Goal: Complete application form: Complete application form

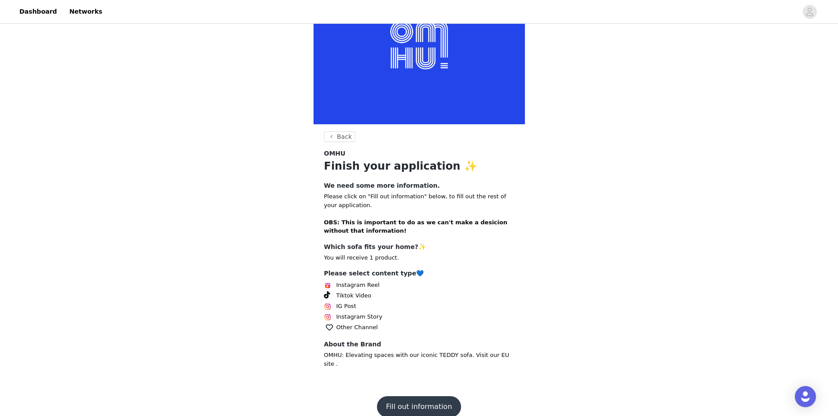
scroll to position [63, 0]
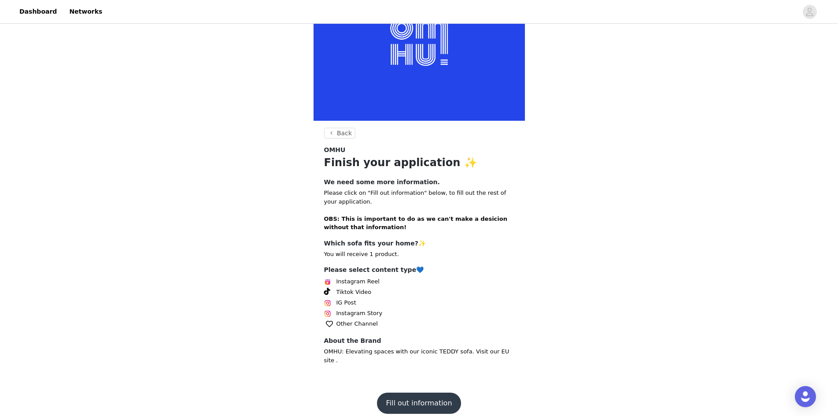
drag, startPoint x: 323, startPoint y: 194, endPoint x: 455, endPoint y: 206, distance: 132.7
click at [455, 206] on section "Back OMHU Finish your application ✨ We need some more information. Please click…" at bounding box center [419, 255] width 211 height 254
click at [337, 217] on strong "OBS: This is important to do as we can't make a desicion without that informati…" at bounding box center [415, 222] width 183 height 15
drag, startPoint x: 337, startPoint y: 219, endPoint x: 461, endPoint y: 224, distance: 123.8
click at [461, 224] on p "Please click on "Fill out information" below, to fill out the rest of your appl…" at bounding box center [419, 210] width 190 height 43
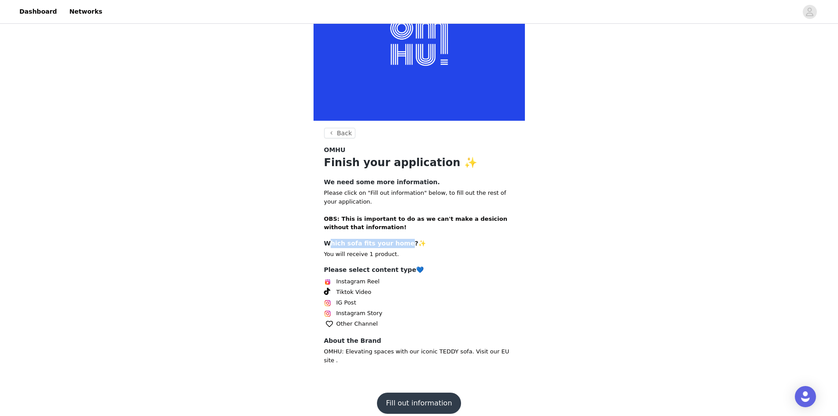
drag, startPoint x: 328, startPoint y: 244, endPoint x: 399, endPoint y: 244, distance: 70.9
click at [399, 244] on h4 "Which sofa fits your home?✨" at bounding box center [419, 243] width 190 height 9
click at [392, 255] on p "You will receive 1 product." at bounding box center [419, 254] width 190 height 9
drag, startPoint x: 326, startPoint y: 255, endPoint x: 400, endPoint y: 252, distance: 73.6
click at [400, 252] on p "You will receive 1 product." at bounding box center [419, 254] width 190 height 9
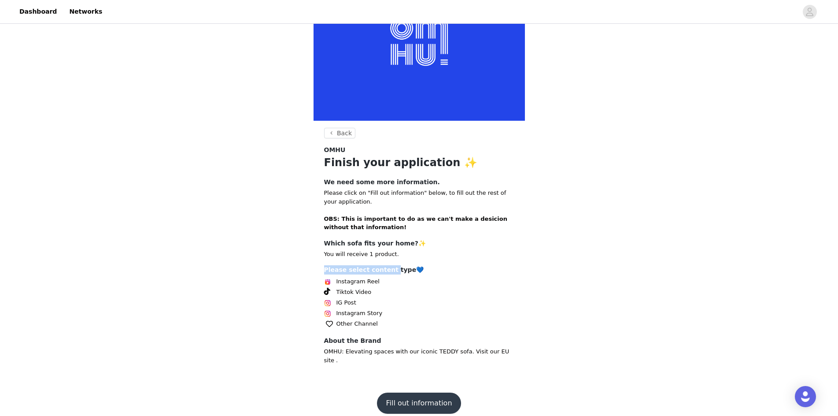
drag, startPoint x: 324, startPoint y: 270, endPoint x: 384, endPoint y: 271, distance: 60.3
click at [384, 271] on h4 "Please select content type💙" at bounding box center [419, 269] width 190 height 9
click at [431, 398] on button "Fill out information" at bounding box center [419, 402] width 84 height 21
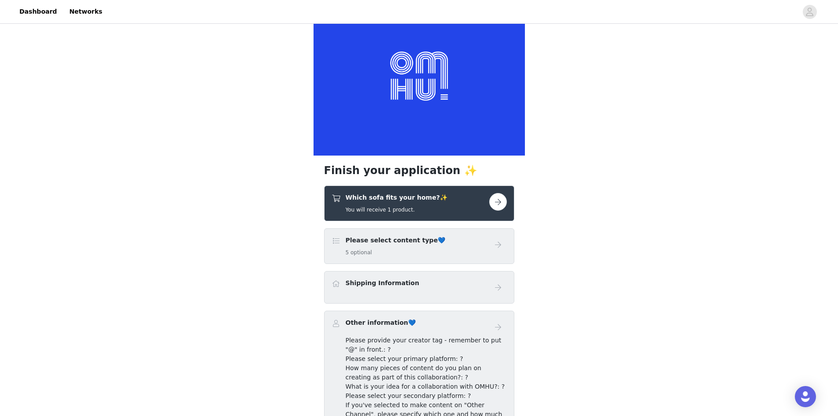
scroll to position [44, 0]
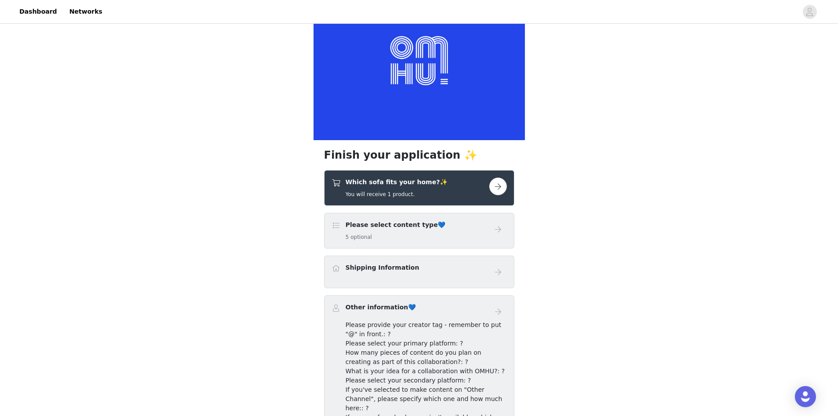
click at [500, 188] on button "button" at bounding box center [498, 186] width 18 height 18
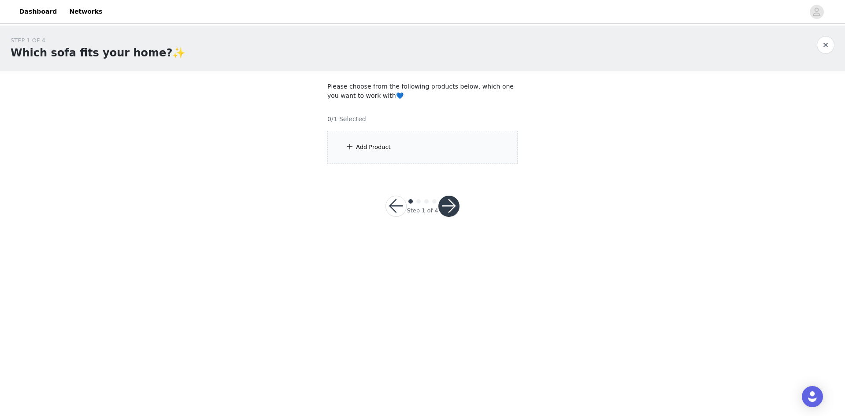
click at [386, 144] on div "Add Product" at bounding box center [373, 147] width 35 height 9
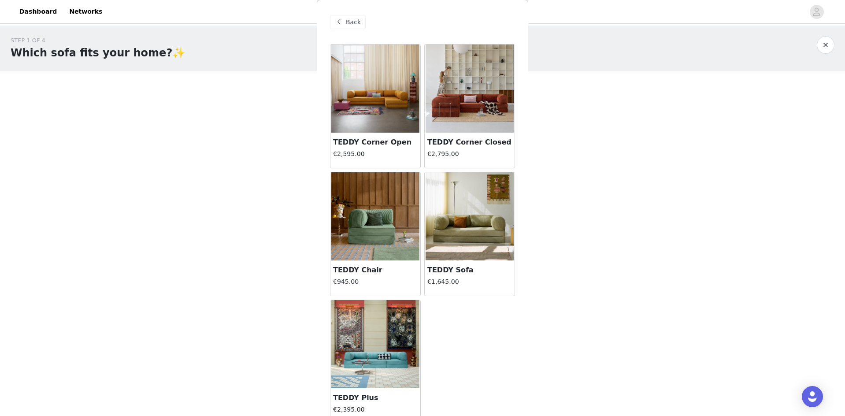
click at [376, 111] on img at bounding box center [375, 88] width 88 height 88
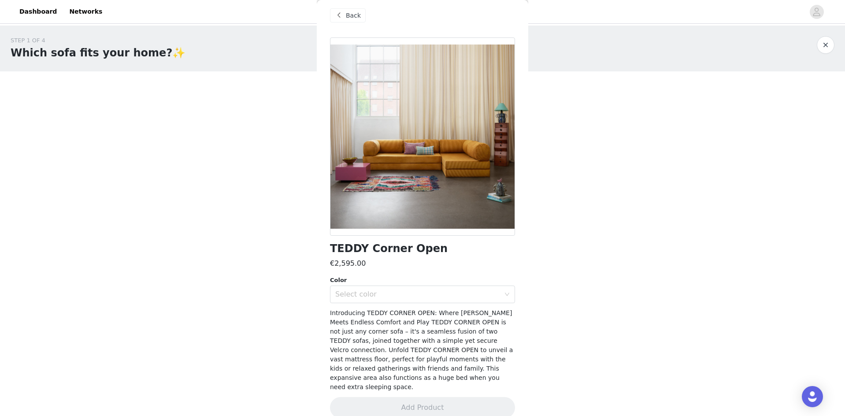
scroll to position [10, 0]
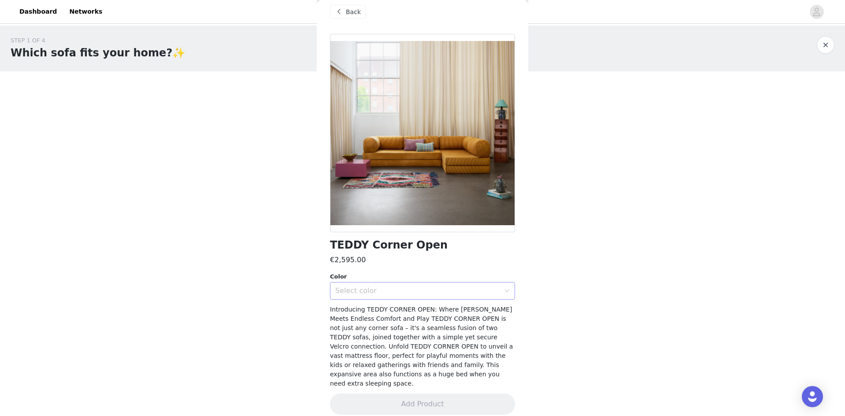
click at [384, 293] on div "Select color" at bounding box center [417, 290] width 165 height 9
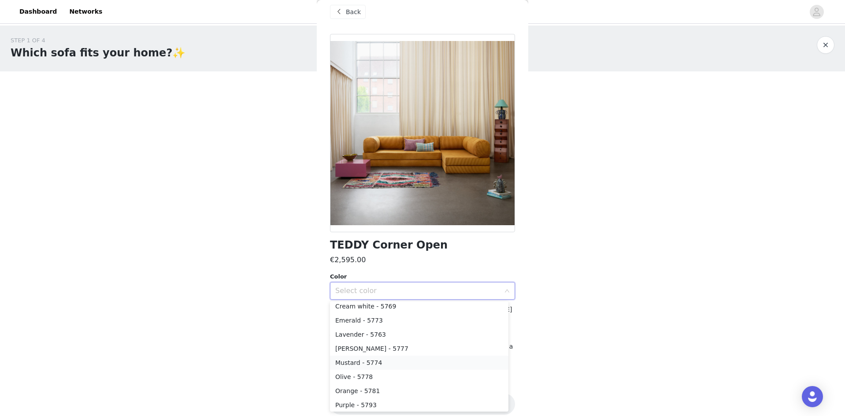
scroll to position [88, 0]
click at [376, 339] on li "Moss - 5777" at bounding box center [419, 335] width 178 height 14
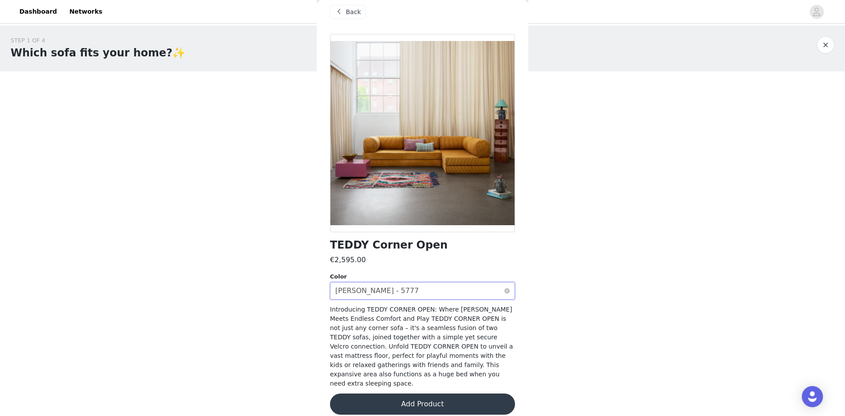
click at [381, 287] on div "Select color Moss - 5777" at bounding box center [419, 290] width 169 height 17
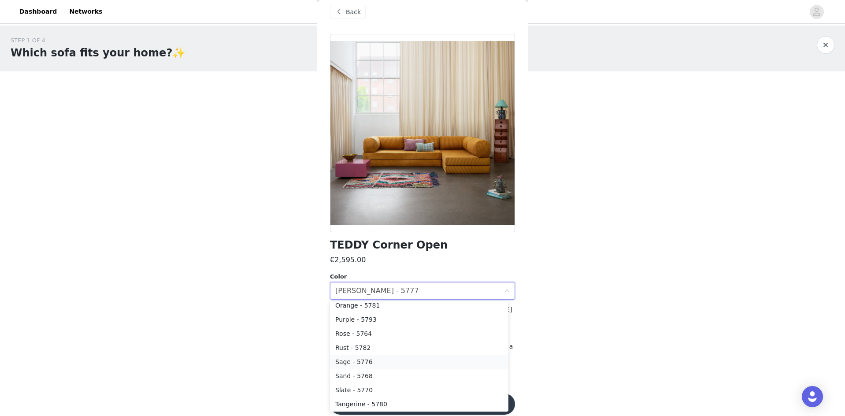
scroll to position [174, 0]
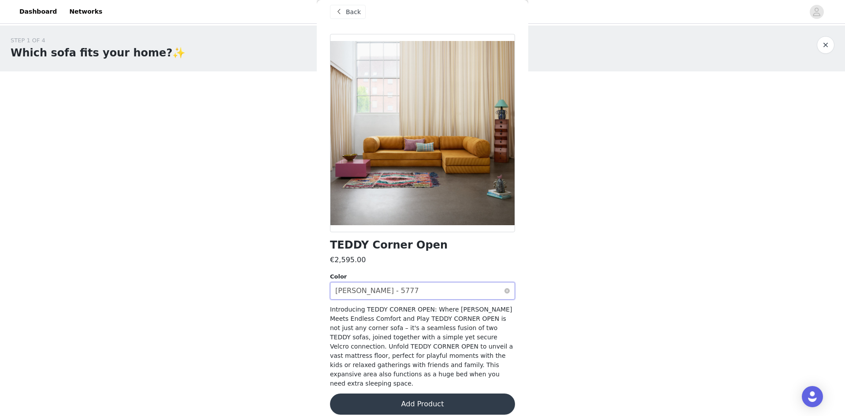
click at [386, 283] on div "Select color Moss - 5777" at bounding box center [419, 290] width 169 height 17
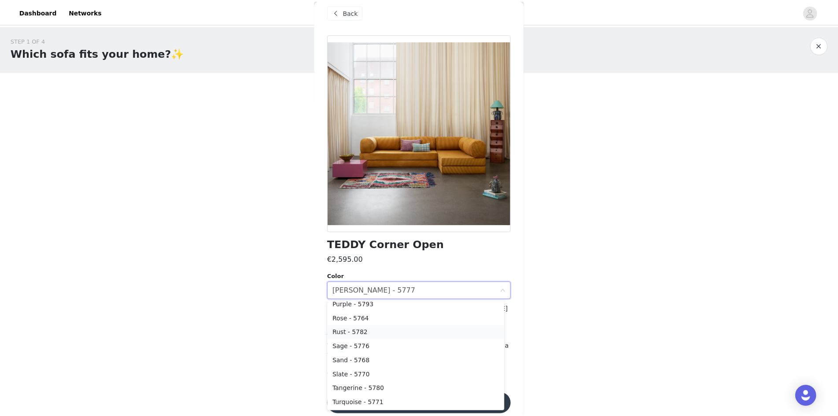
scroll to position [189, 0]
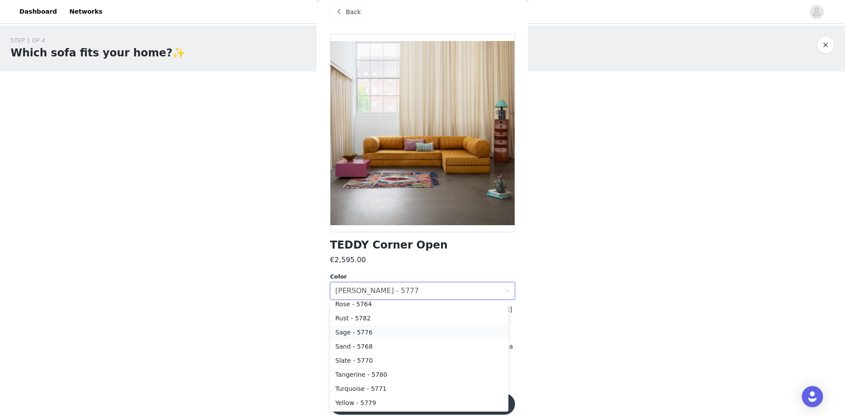
click at [367, 336] on li "Sage - 5776" at bounding box center [419, 332] width 178 height 14
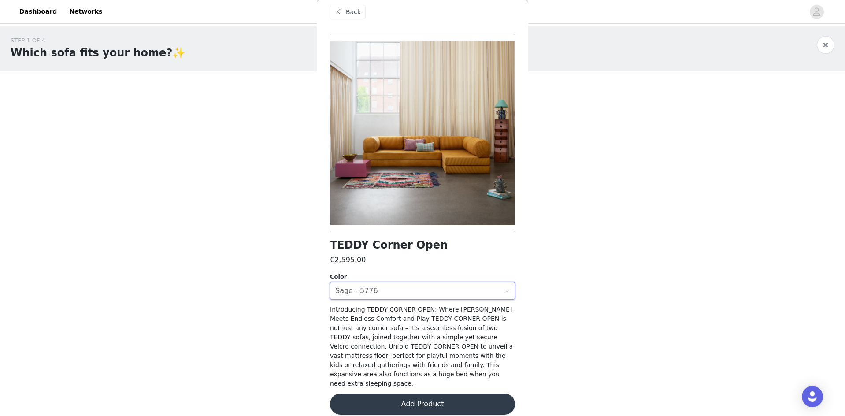
click at [399, 394] on button "Add Product" at bounding box center [422, 403] width 185 height 21
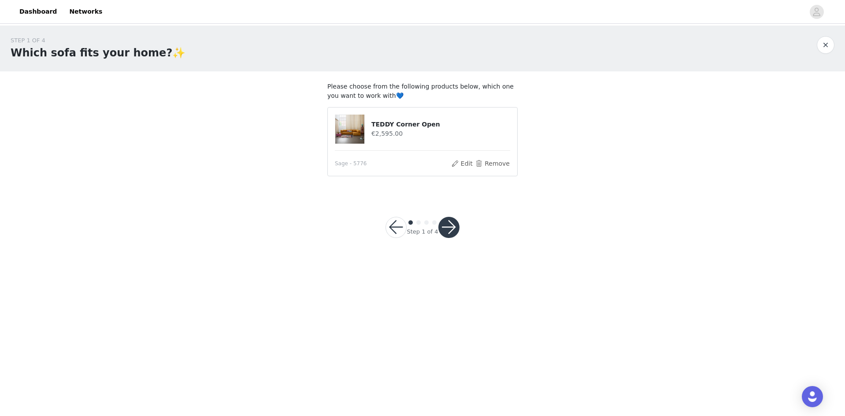
click at [451, 230] on button "button" at bounding box center [448, 227] width 21 height 21
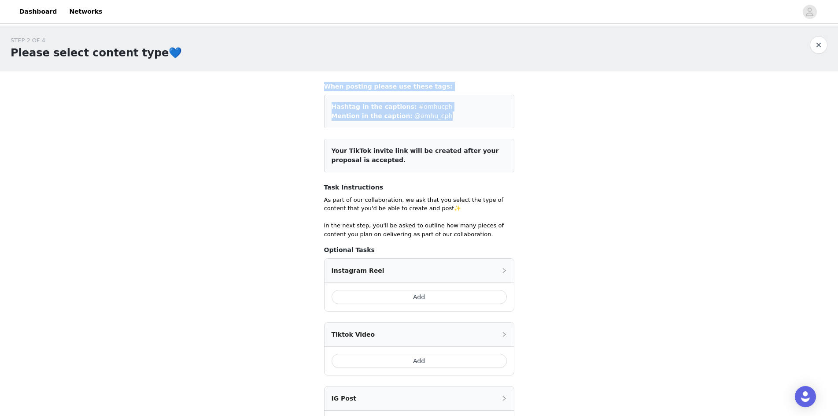
drag, startPoint x: 325, startPoint y: 87, endPoint x: 435, endPoint y: 115, distance: 113.5
click at [435, 115] on div "When posting please use these tags: Hashtag in the captions: #omhucph Mention i…" at bounding box center [419, 105] width 190 height 46
click at [429, 153] on span "Your TikTok invite link will be created after your proposal is accepted." at bounding box center [415, 155] width 167 height 16
drag, startPoint x: 391, startPoint y: 149, endPoint x: 495, endPoint y: 157, distance: 103.8
click at [495, 157] on article "Your TikTok invite link will be created after your proposal is accepted." at bounding box center [419, 155] width 190 height 33
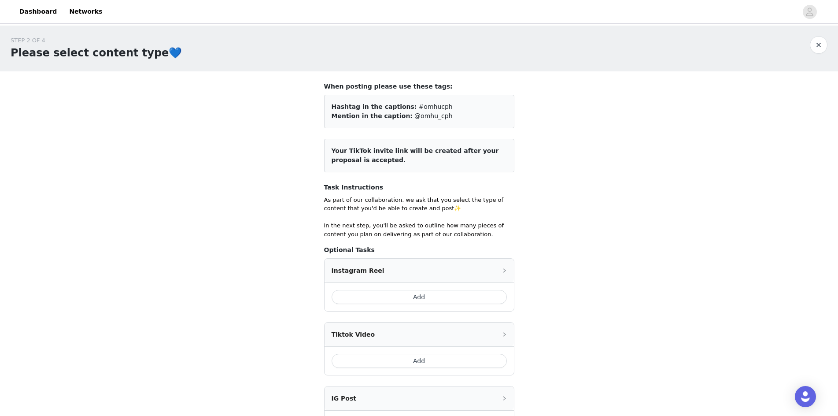
click at [495, 157] on article "Your TikTok invite link will be created after your proposal is accepted." at bounding box center [419, 155] width 190 height 33
drag, startPoint x: 374, startPoint y: 165, endPoint x: 329, endPoint y: 148, distance: 48.3
click at [329, 148] on article "Your TikTok invite link will be created after your proposal is accepted." at bounding box center [419, 155] width 190 height 33
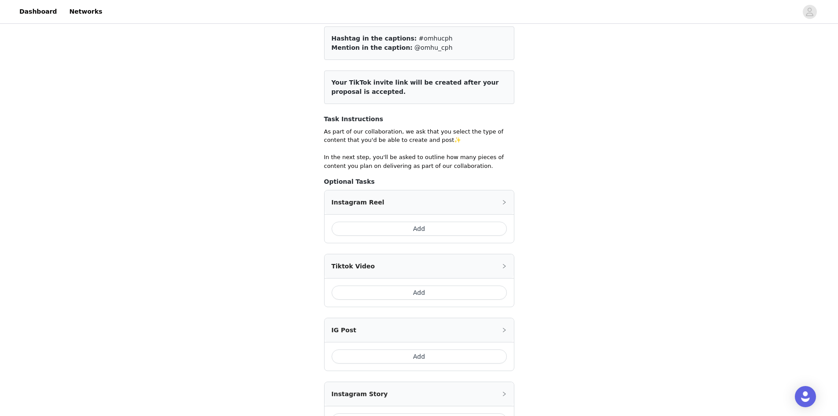
scroll to position [44, 0]
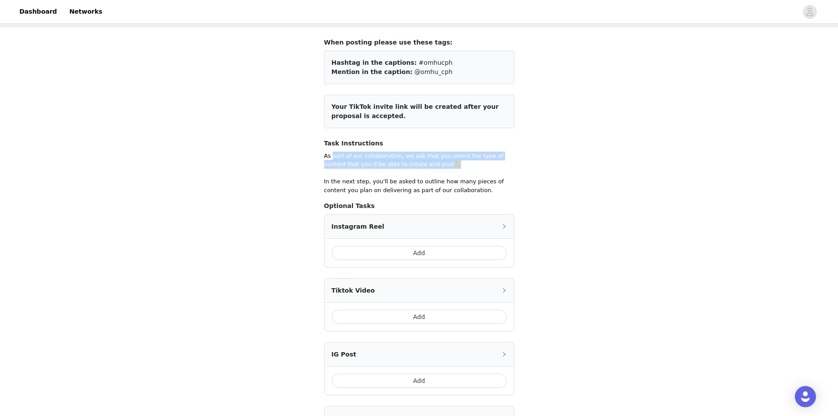
drag, startPoint x: 333, startPoint y: 154, endPoint x: 489, endPoint y: 165, distance: 157.2
click at [489, 165] on p "As part of our collaboration, we ask that you select the type of content that y…" at bounding box center [419, 173] width 190 height 43
click at [488, 165] on p "As part of our collaboration, we ask that you select the type of content that y…" at bounding box center [419, 173] width 190 height 43
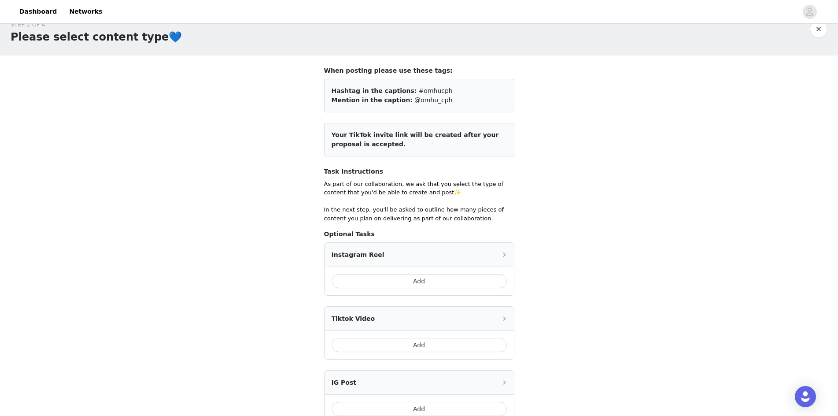
scroll to position [0, 0]
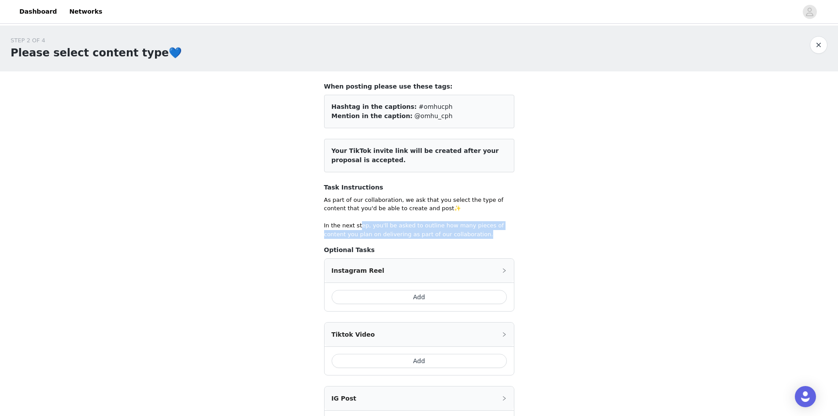
drag, startPoint x: 358, startPoint y: 228, endPoint x: 441, endPoint y: 237, distance: 84.2
click at [441, 237] on p "As part of our collaboration, we ask that you select the type of content that y…" at bounding box center [419, 217] width 190 height 43
click at [373, 207] on p "As part of our collaboration, we ask that you select the type of content that y…" at bounding box center [419, 217] width 190 height 43
drag, startPoint x: 312, startPoint y: 197, endPoint x: 465, endPoint y: 235, distance: 157.1
click at [465, 235] on div "STEP 2 OF 4 Please select content type💙 When posting please use these tags: Has…" at bounding box center [419, 307] width 838 height 562
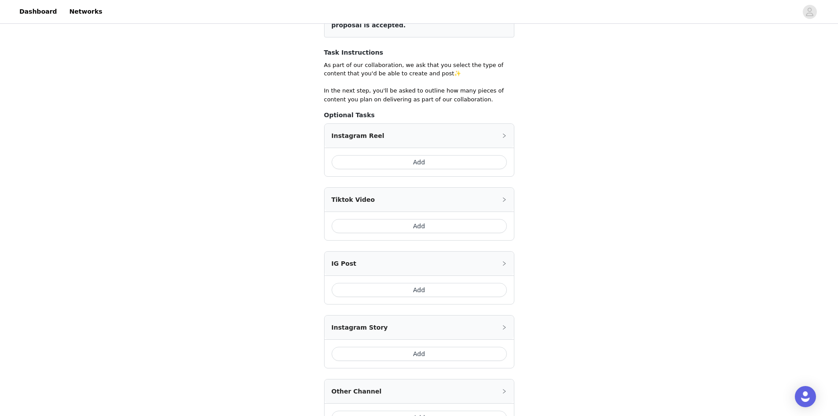
scroll to position [176, 0]
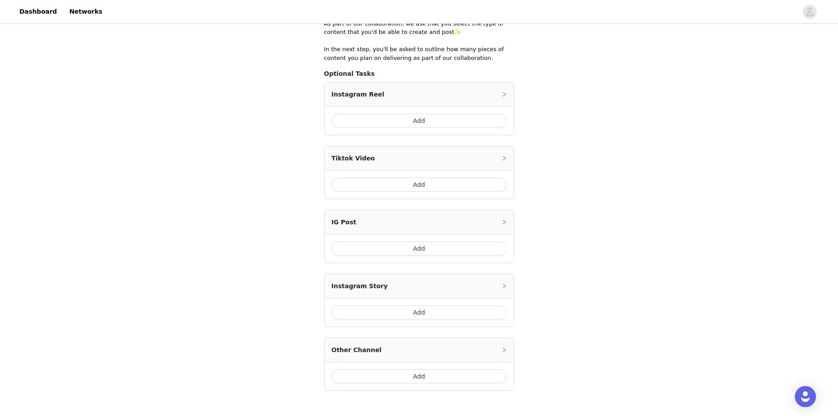
click at [428, 161] on div "Tiktok Video" at bounding box center [419, 158] width 189 height 24
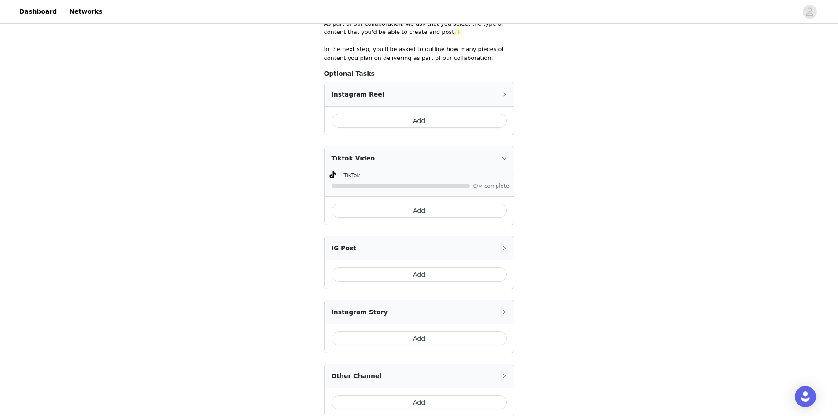
click at [436, 207] on button "Add" at bounding box center [419, 210] width 175 height 14
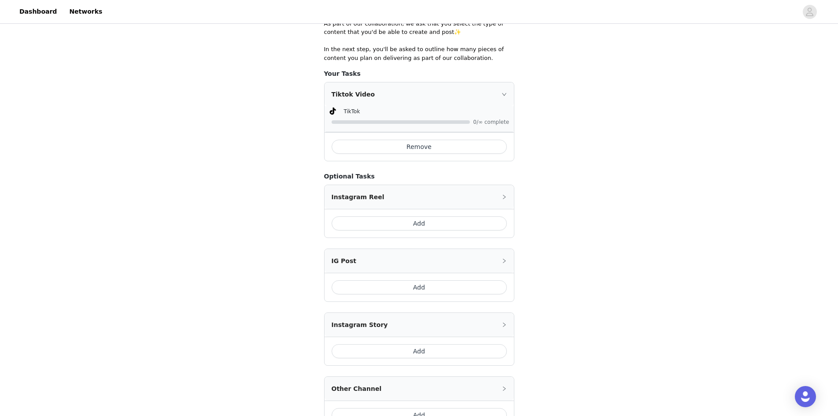
click at [404, 258] on div "IG Post" at bounding box center [419, 261] width 189 height 24
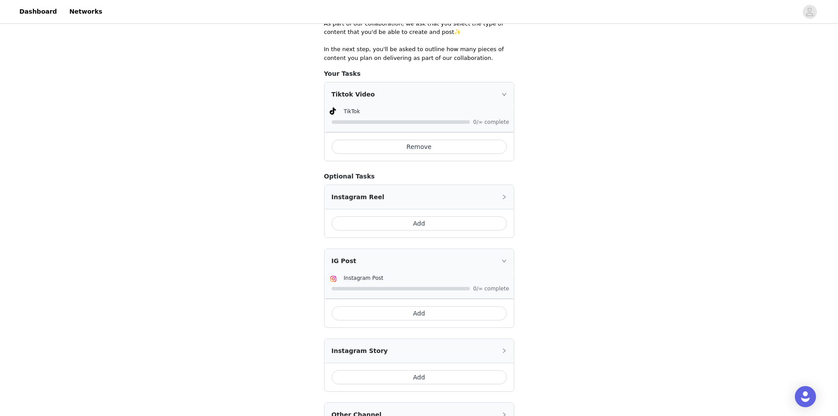
click at [399, 315] on button "Add" at bounding box center [419, 313] width 175 height 14
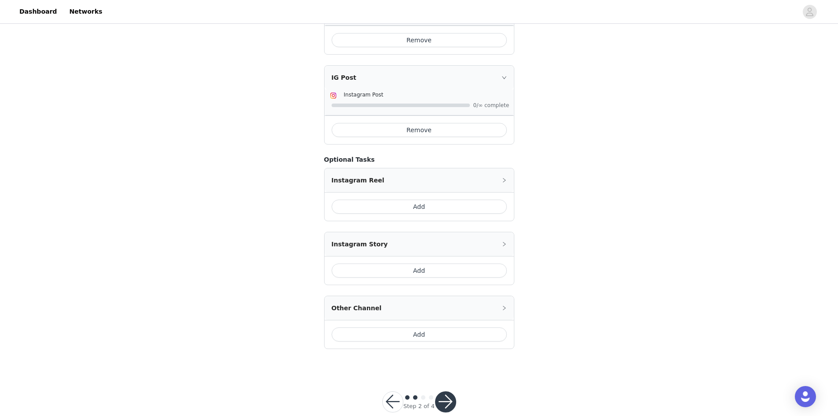
scroll to position [300, 0]
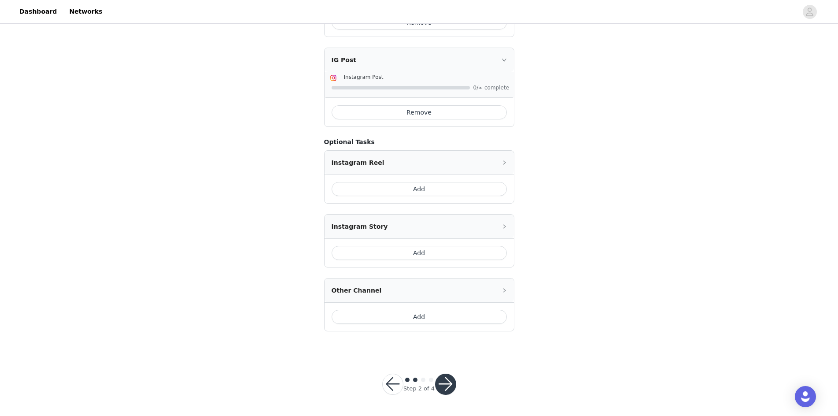
click at [413, 251] on button "Add" at bounding box center [419, 253] width 175 height 14
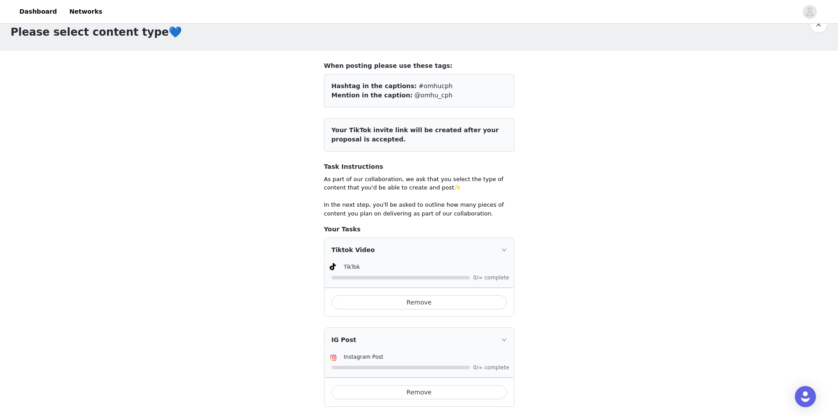
scroll to position [18, 0]
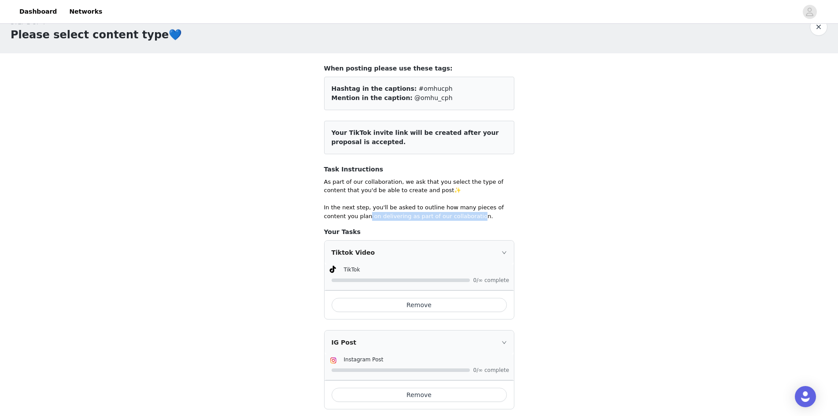
drag, startPoint x: 336, startPoint y: 214, endPoint x: 436, endPoint y: 217, distance: 100.5
click at [436, 217] on p "As part of our collaboration, we ask that you select the type of content that y…" at bounding box center [419, 198] width 190 height 43
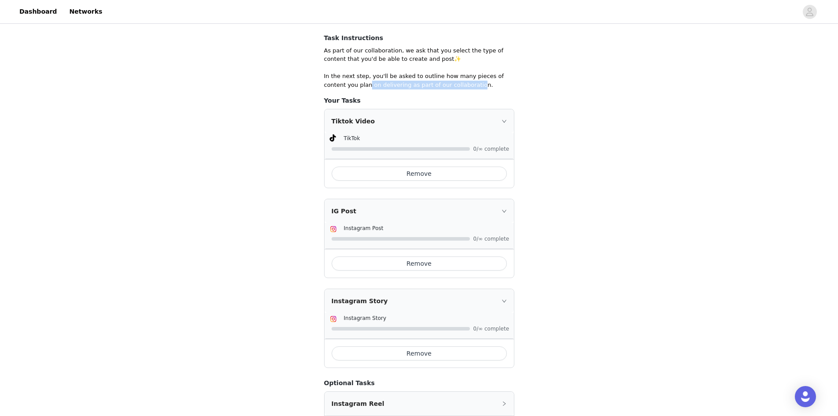
scroll to position [150, 0]
click at [384, 344] on div "Remove" at bounding box center [419, 352] width 189 height 29
click at [396, 259] on button "Remove" at bounding box center [419, 262] width 175 height 14
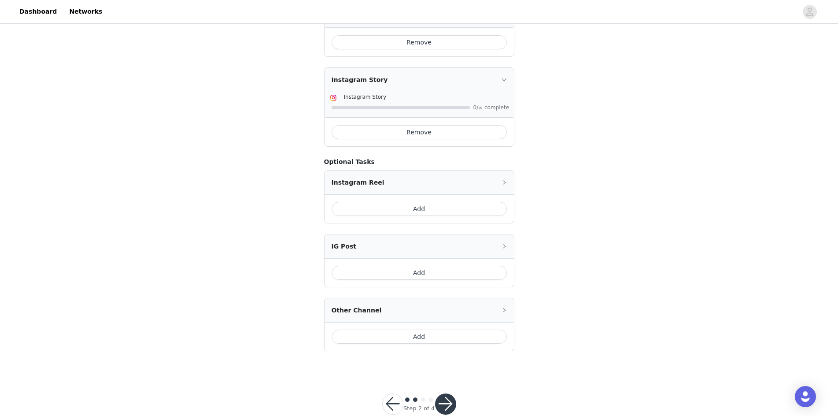
scroll to position [300, 0]
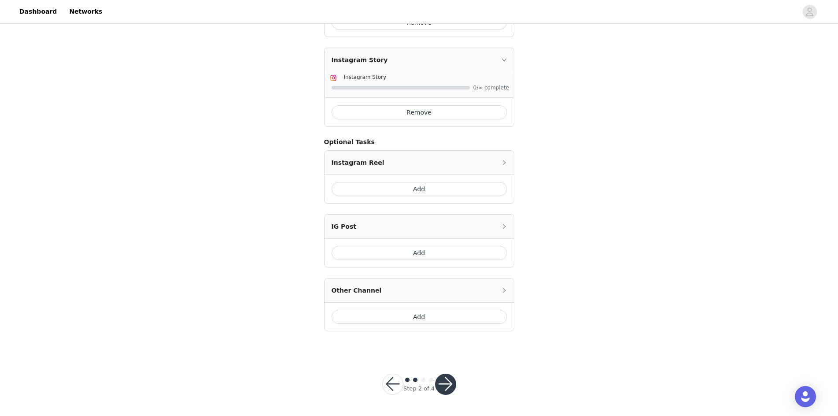
click at [447, 381] on button "button" at bounding box center [445, 383] width 21 height 21
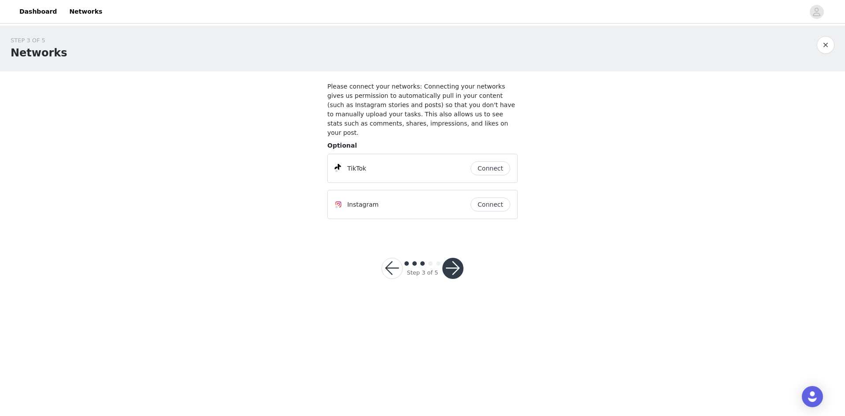
click at [473, 161] on button "Connect" at bounding box center [490, 168] width 40 height 14
click at [488, 197] on button "Connect" at bounding box center [490, 204] width 40 height 14
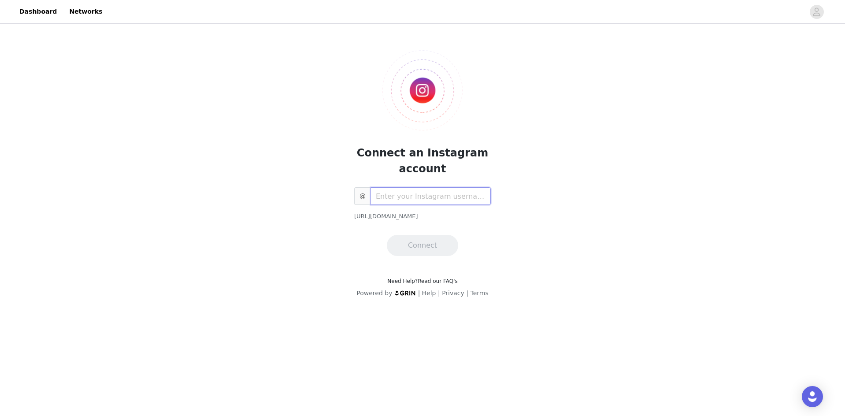
click at [403, 187] on input "text" at bounding box center [430, 196] width 120 height 18
click at [423, 196] on input "text" at bounding box center [430, 196] width 120 height 18
type input "clndz"
drag, startPoint x: 425, startPoint y: 211, endPoint x: 361, endPoint y: 216, distance: 64.5
click at [351, 210] on div "Connect an Instagram account @ clndz https://www.instagram.com/clndz Connect" at bounding box center [422, 146] width 190 height 220
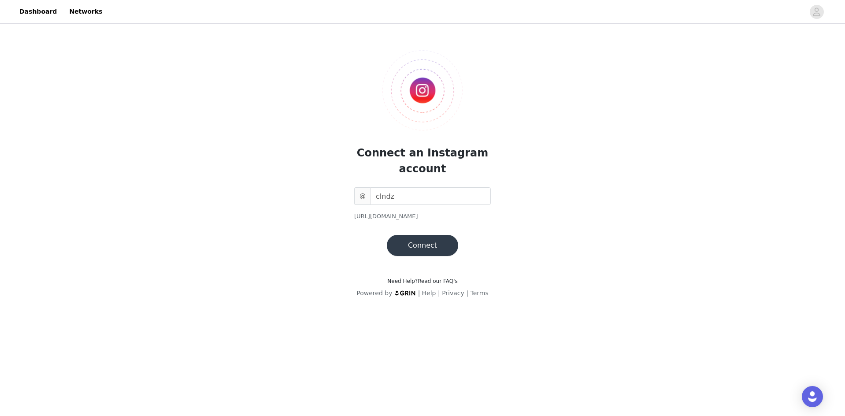
copy div "[URL][DOMAIN_NAME]"
click at [439, 240] on button "Connect" at bounding box center [422, 245] width 71 height 21
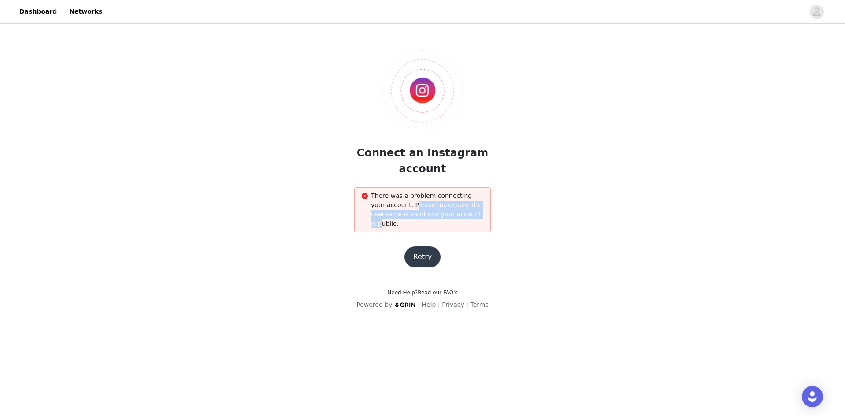
drag, startPoint x: 399, startPoint y: 205, endPoint x: 451, endPoint y: 217, distance: 53.8
click at [451, 218] on span "There was a problem connecting your account. Please make sure the username is v…" at bounding box center [426, 209] width 111 height 35
click at [416, 246] on button "Retry" at bounding box center [422, 256] width 37 height 21
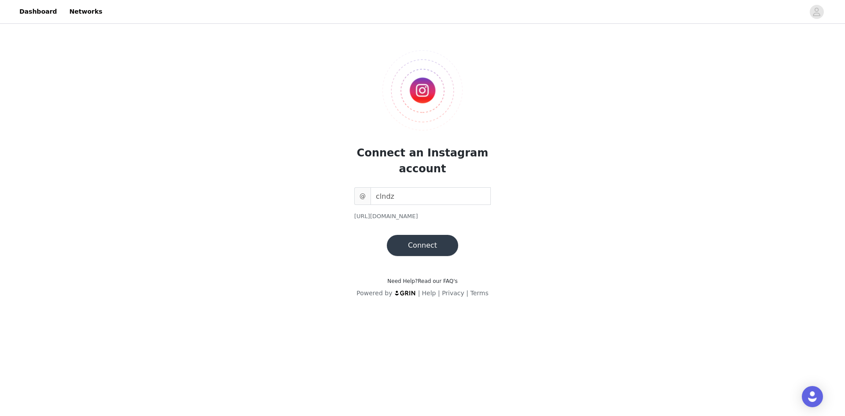
click at [421, 246] on button "Connect" at bounding box center [422, 245] width 71 height 21
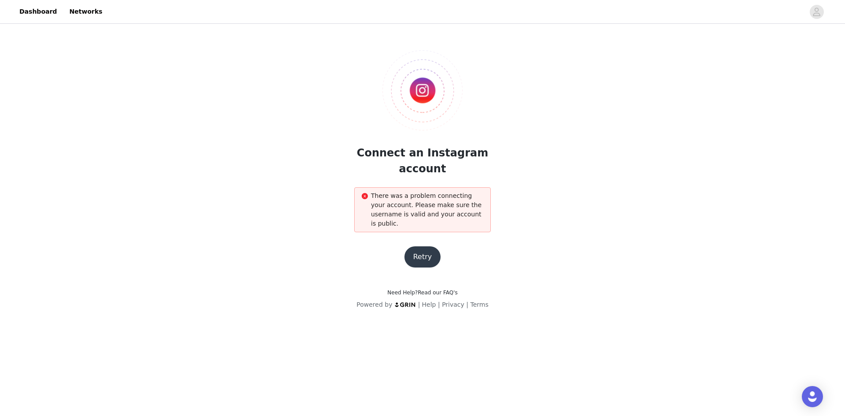
click at [421, 250] on button "Retry" at bounding box center [422, 256] width 37 height 21
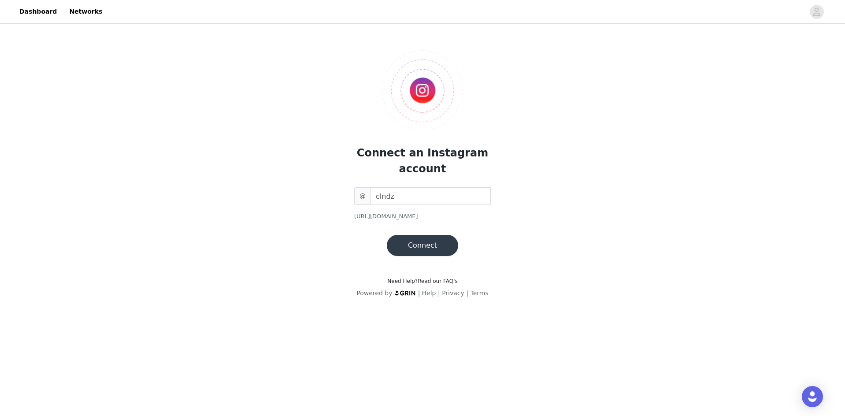
click at [423, 239] on button "Connect" at bounding box center [422, 245] width 71 height 21
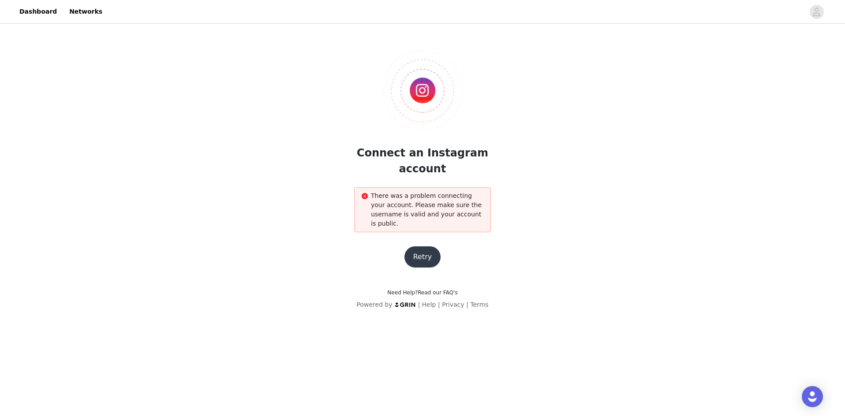
click at [422, 250] on button "Retry" at bounding box center [422, 256] width 37 height 21
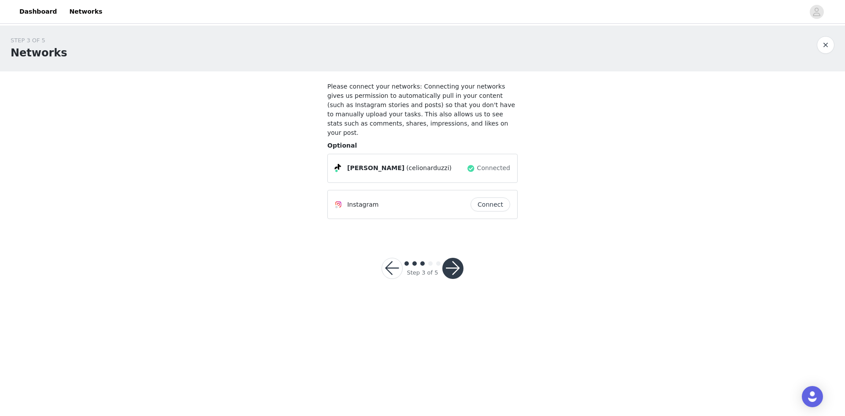
click at [496, 197] on button "Connect" at bounding box center [490, 204] width 40 height 14
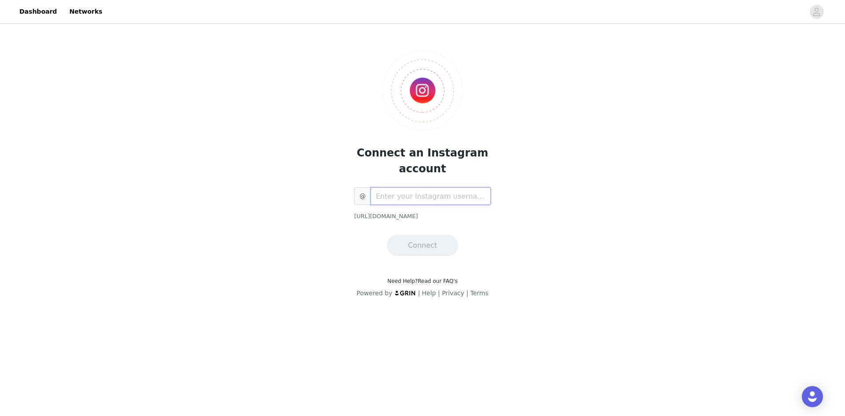
click at [412, 196] on input "text" at bounding box center [430, 196] width 120 height 18
type input "clndz"
click at [437, 247] on button "Connect" at bounding box center [422, 245] width 71 height 21
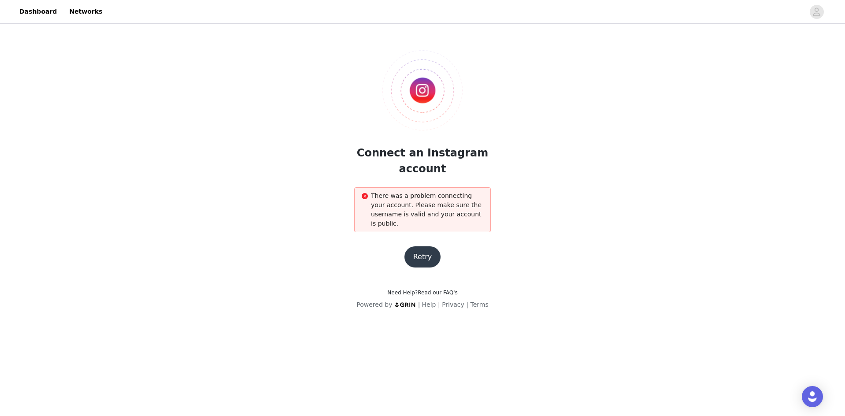
click at [424, 251] on button "Retry" at bounding box center [422, 256] width 37 height 21
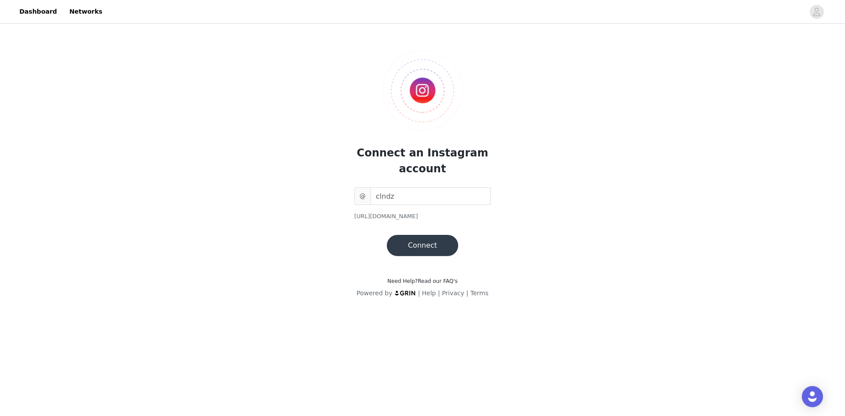
drag, startPoint x: 406, startPoint y: 216, endPoint x: 353, endPoint y: 213, distance: 52.9
click at [353, 213] on div "Connect an Instagram account @ clndz https://www.instagram.com/clndz Connect" at bounding box center [422, 146] width 190 height 220
copy div "[URL][DOMAIN_NAME]"
click at [429, 192] on input "clndz" at bounding box center [430, 196] width 120 height 18
click at [440, 246] on button "Connect" at bounding box center [422, 245] width 71 height 21
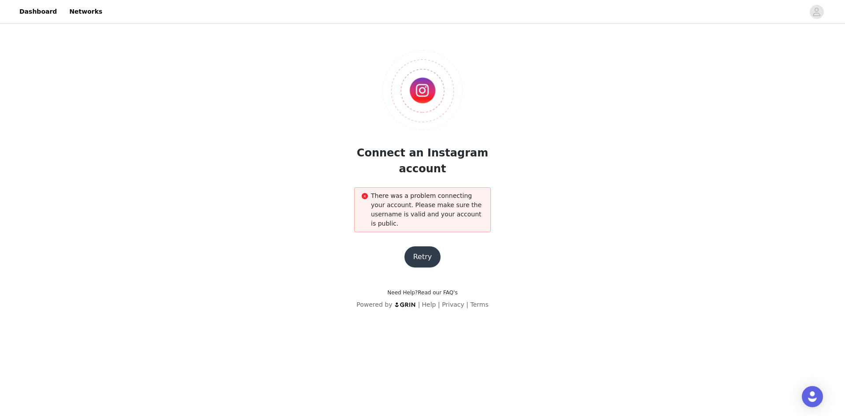
click at [427, 249] on button "Retry" at bounding box center [422, 256] width 37 height 21
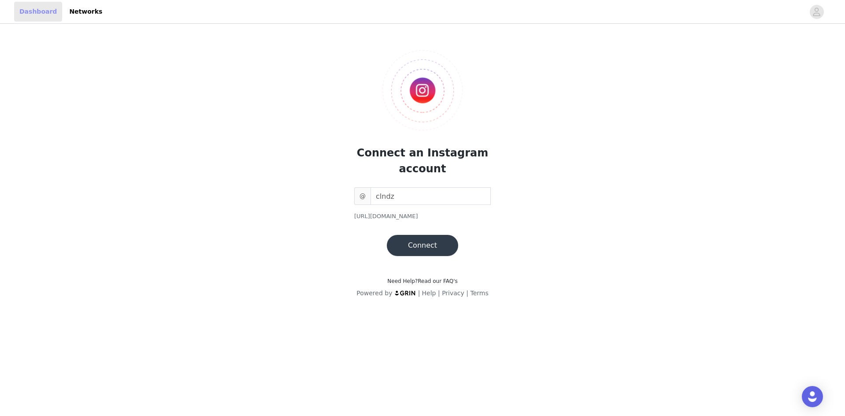
click at [29, 6] on link "Dashboard" at bounding box center [38, 12] width 48 height 20
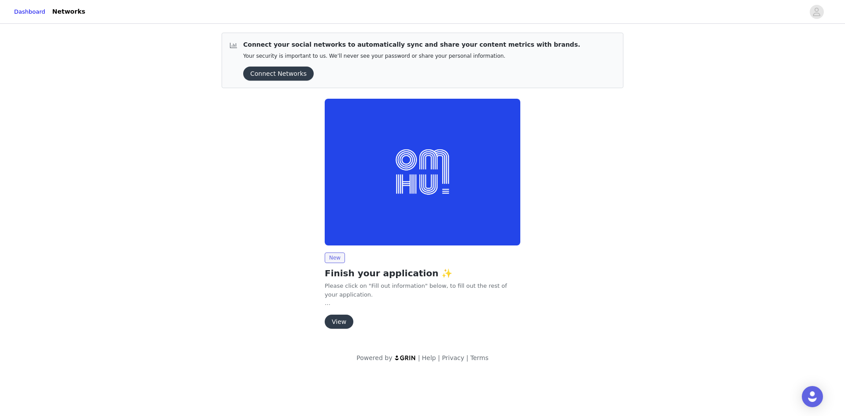
click at [338, 323] on button "View" at bounding box center [339, 321] width 29 height 14
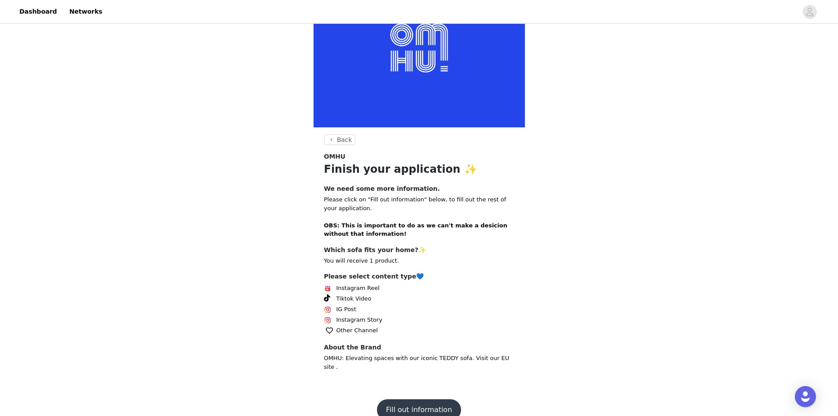
scroll to position [63, 0]
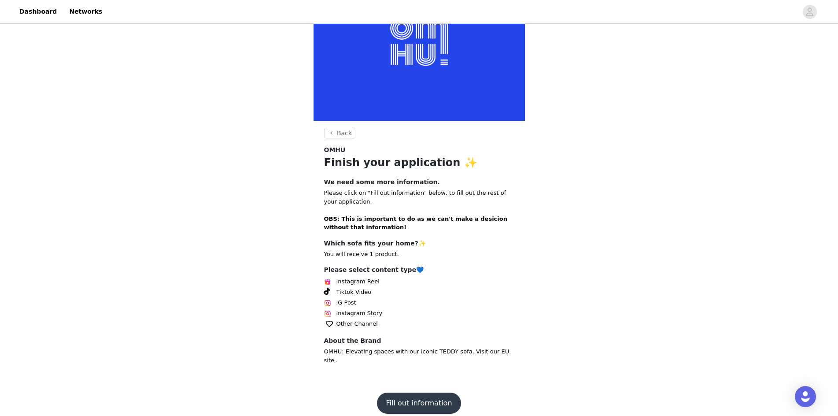
click at [419, 392] on button "Fill out information" at bounding box center [419, 402] width 84 height 21
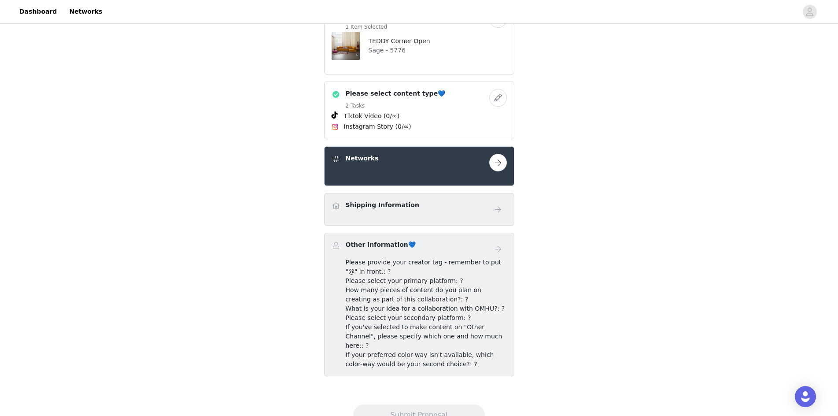
scroll to position [220, 0]
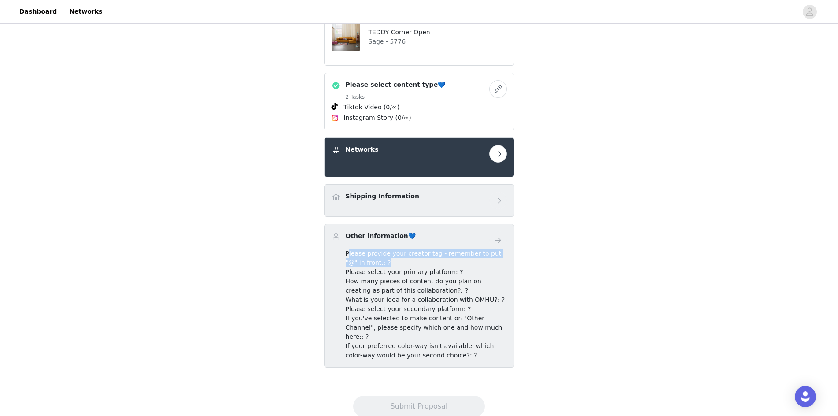
drag, startPoint x: 346, startPoint y: 272, endPoint x: 381, endPoint y: 268, distance: 35.0
click at [348, 257] on div "Please provide your creator tag - remember to put "@" in front.: ? Please selec…" at bounding box center [426, 304] width 161 height 111
click at [482, 163] on div "Networks" at bounding box center [419, 157] width 190 height 40
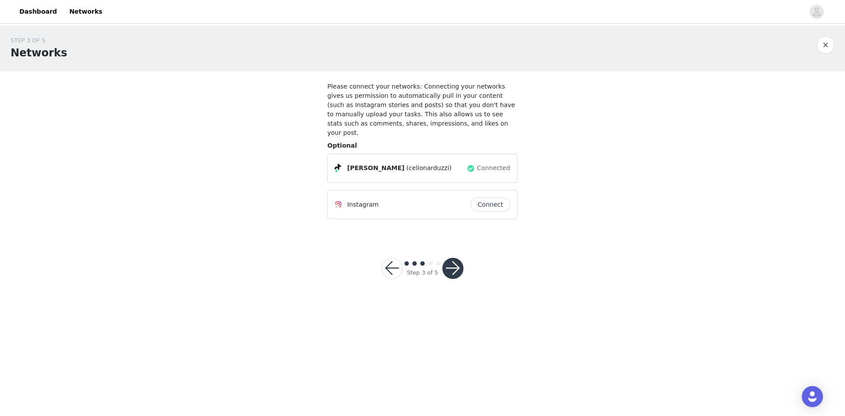
click at [480, 197] on button "Connect" at bounding box center [490, 204] width 40 height 14
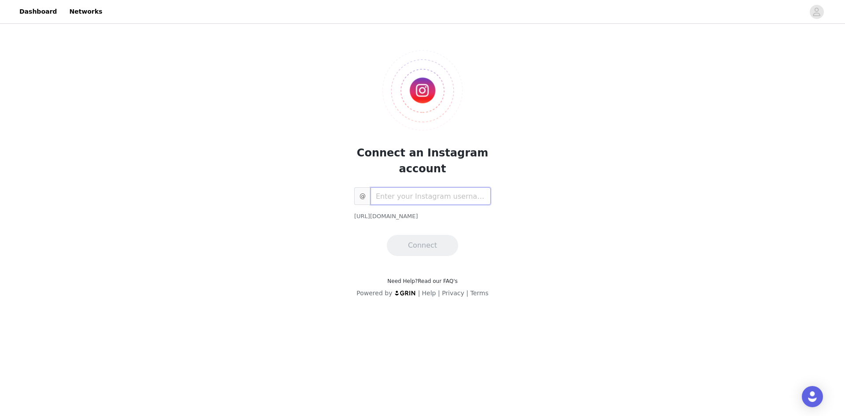
click at [428, 200] on input "text" at bounding box center [430, 196] width 120 height 18
type input "clndz"
click at [413, 237] on button "Connect" at bounding box center [422, 245] width 71 height 21
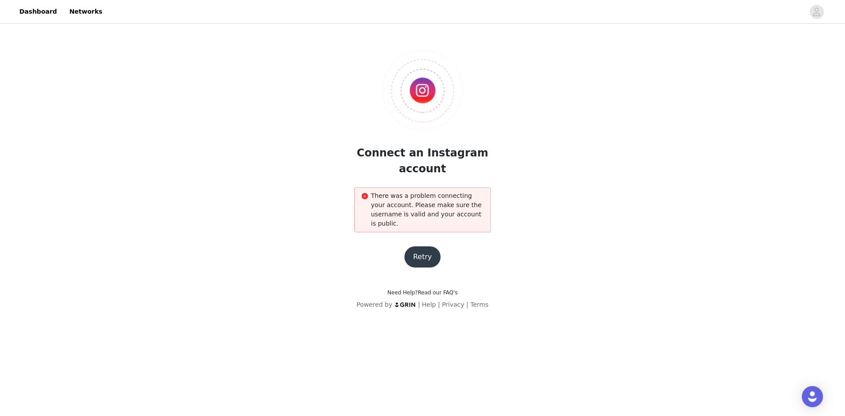
click at [423, 247] on button "Retry" at bounding box center [422, 256] width 37 height 21
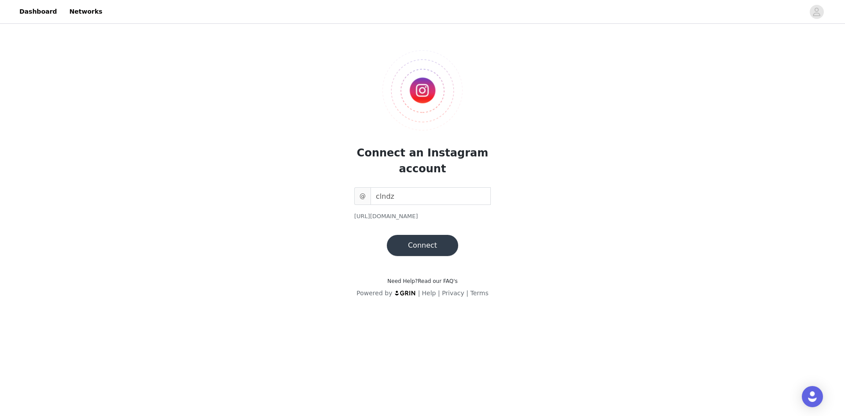
click at [429, 241] on button "Connect" at bounding box center [422, 245] width 71 height 21
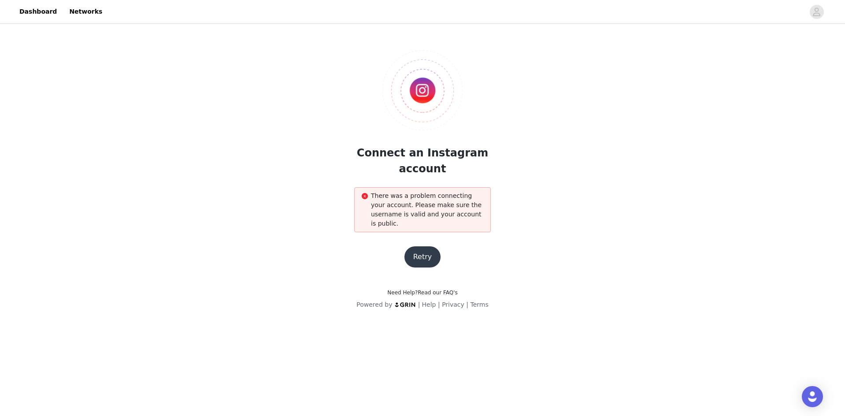
click at [434, 248] on button "Retry" at bounding box center [422, 256] width 37 height 21
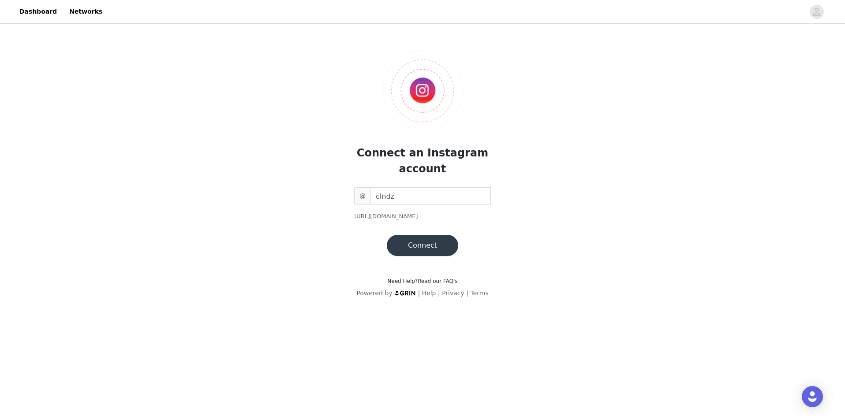
click at [411, 293] on img at bounding box center [405, 293] width 22 height 6
click at [39, 14] on link "Dashboard" at bounding box center [38, 12] width 48 height 20
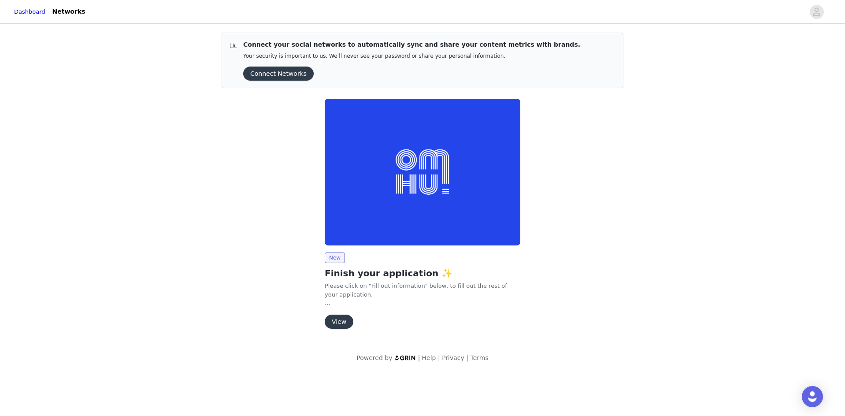
click at [271, 76] on button "Connect Networks" at bounding box center [278, 74] width 70 height 14
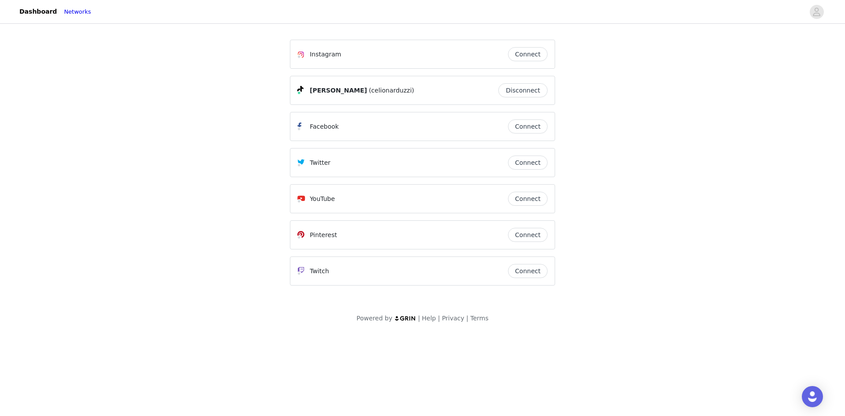
click at [532, 55] on button "Connect" at bounding box center [528, 54] width 40 height 14
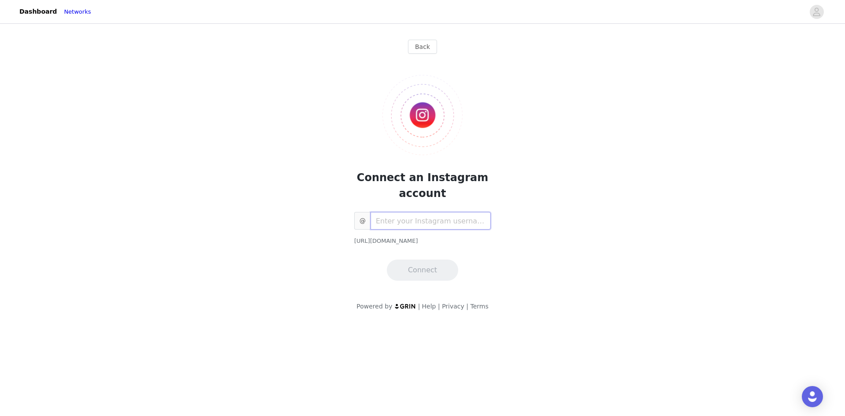
click at [410, 223] on input "text" at bounding box center [430, 221] width 120 height 18
type input "clndz"
click at [424, 277] on button "Connect" at bounding box center [422, 269] width 71 height 21
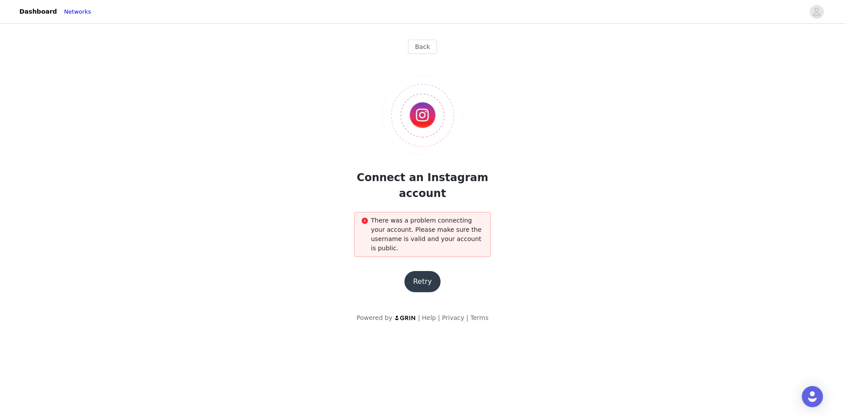
click at [425, 272] on button "Retry" at bounding box center [422, 281] width 37 height 21
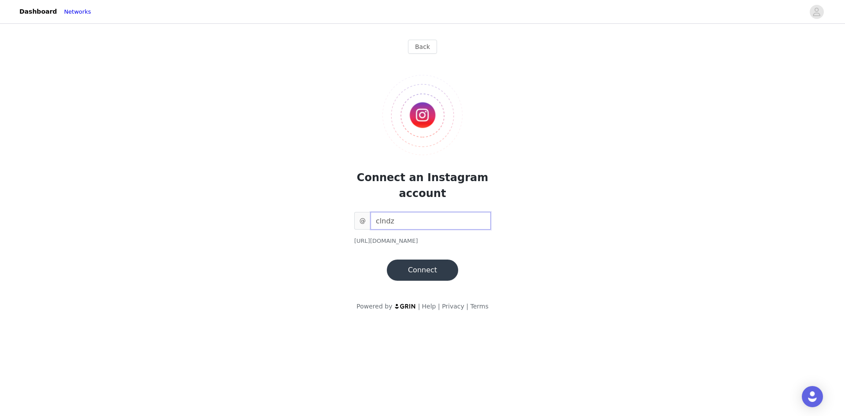
drag, startPoint x: 404, startPoint y: 218, endPoint x: 354, endPoint y: 218, distance: 50.2
click at [354, 218] on div "Connect an Instagram account @ clndz https://www.instagram.com/clndz Connect" at bounding box center [422, 171] width 265 height 220
type input "celionarduzzi"
click at [415, 273] on button "Connect" at bounding box center [422, 269] width 71 height 21
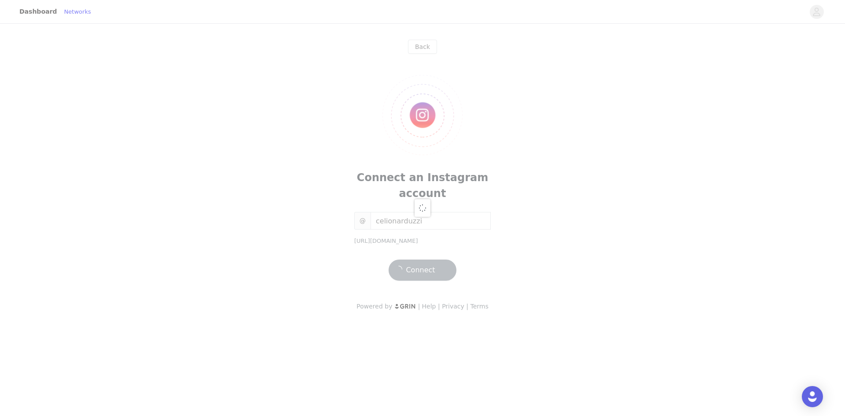
drag, startPoint x: 409, startPoint y: 241, endPoint x: 447, endPoint y: 236, distance: 38.3
click at [444, 238] on div at bounding box center [422, 208] width 845 height 416
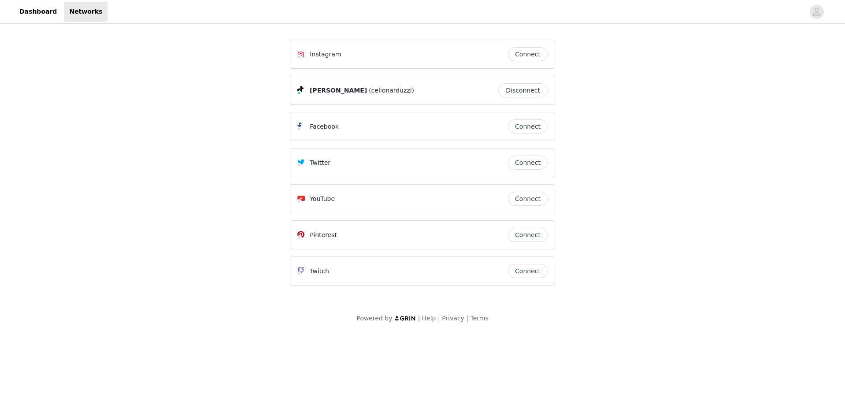
click at [534, 56] on button "Connect" at bounding box center [528, 54] width 40 height 14
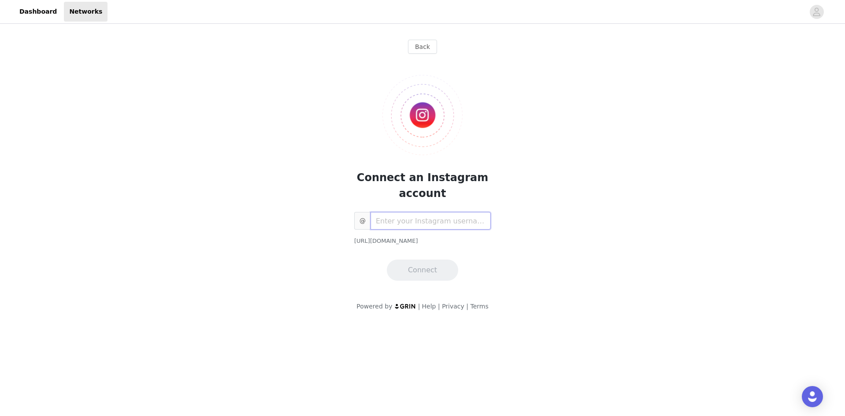
click at [395, 215] on input "text" at bounding box center [430, 221] width 120 height 18
type input "clndz"
click at [413, 263] on button "Connect" at bounding box center [422, 269] width 71 height 21
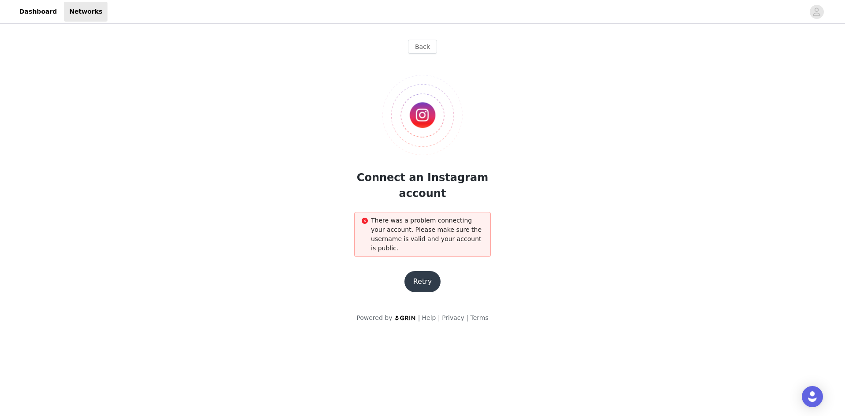
click at [415, 271] on button "Retry" at bounding box center [422, 281] width 37 height 21
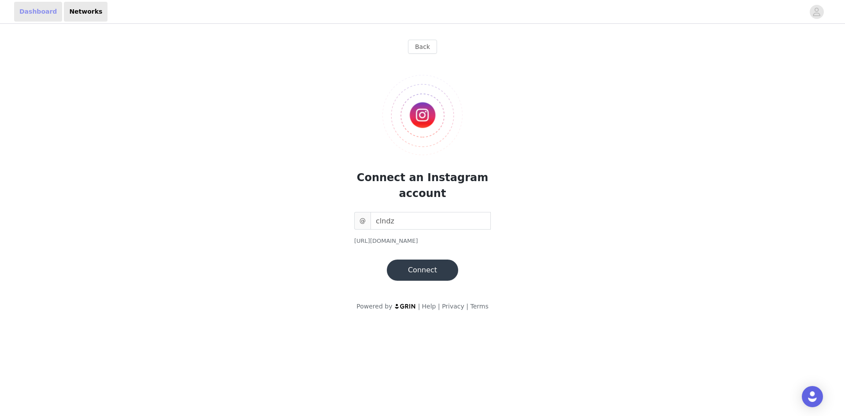
click at [17, 11] on link "Dashboard" at bounding box center [38, 12] width 48 height 20
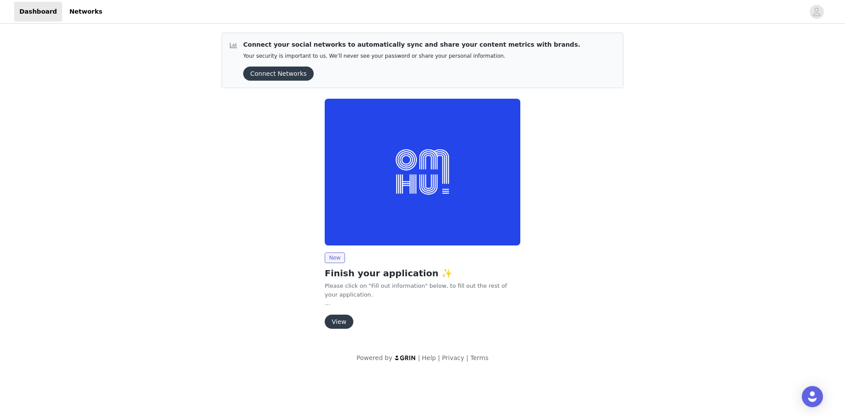
click at [341, 323] on button "View" at bounding box center [339, 321] width 29 height 14
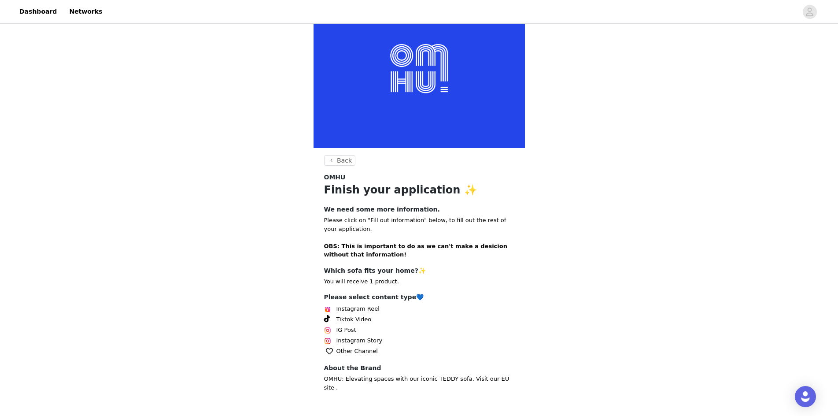
scroll to position [63, 0]
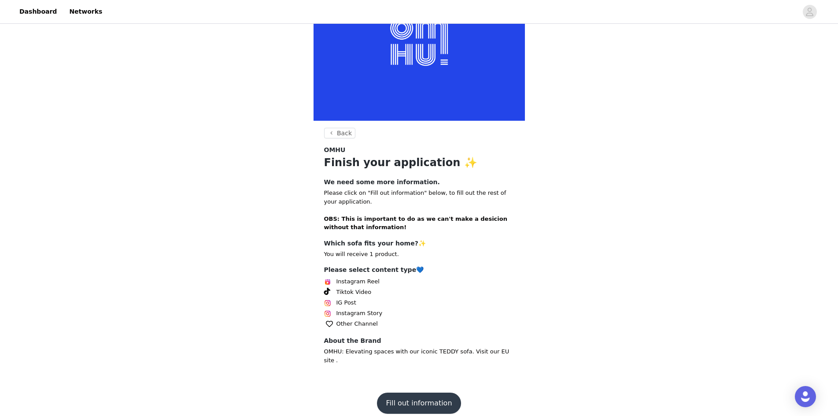
click at [429, 398] on button "Fill out information" at bounding box center [419, 402] width 84 height 21
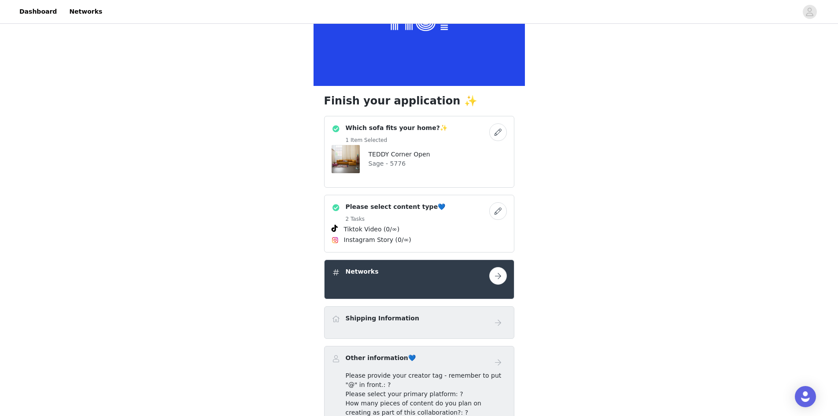
scroll to position [132, 0]
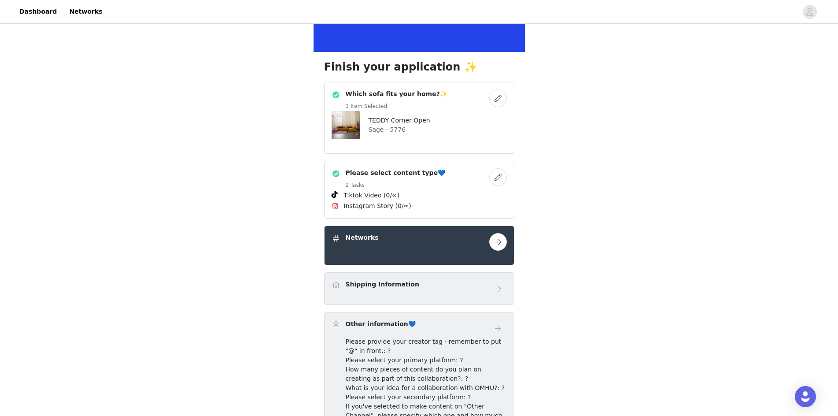
click at [495, 174] on button "button" at bounding box center [498, 177] width 18 height 18
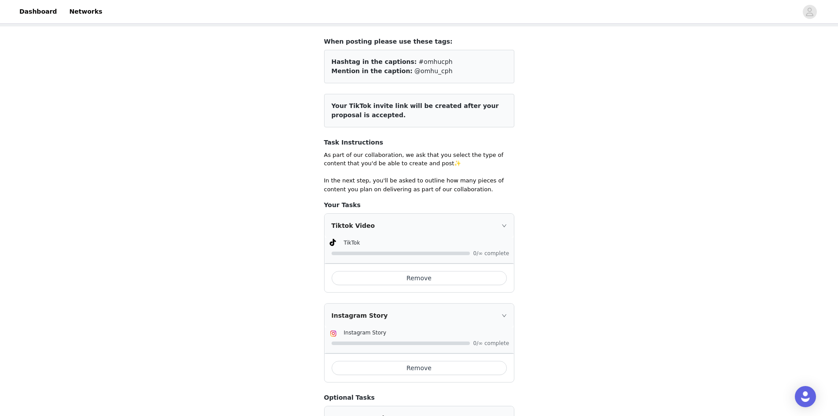
scroll to position [88, 0]
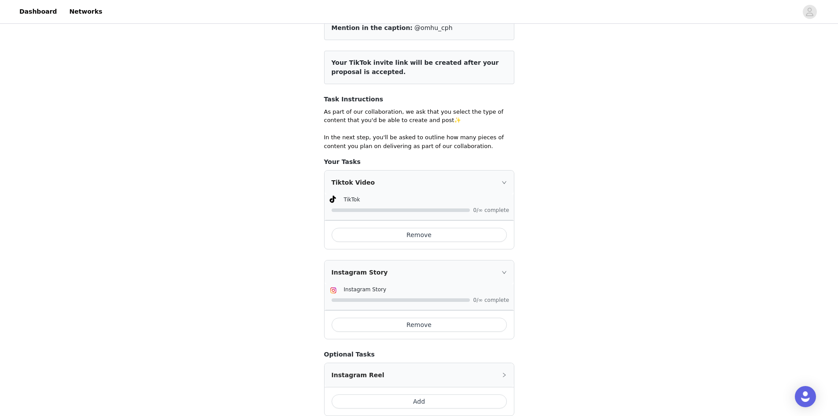
click at [425, 330] on button "Remove" at bounding box center [419, 325] width 175 height 14
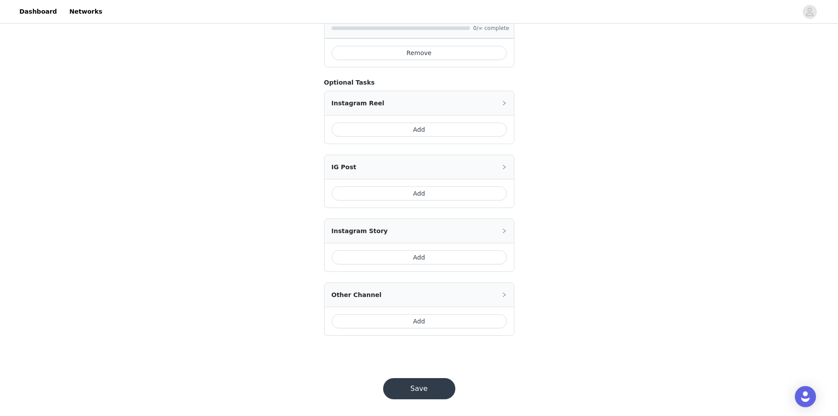
scroll to position [274, 0]
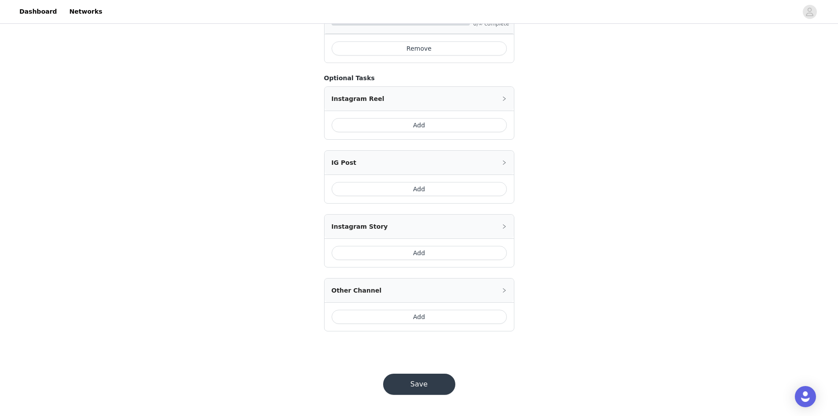
click at [415, 387] on button "Save" at bounding box center [419, 383] width 72 height 21
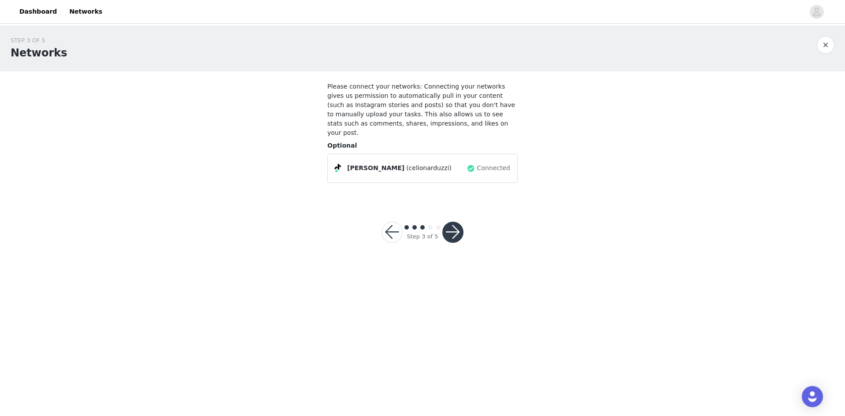
click at [457, 222] on button "button" at bounding box center [452, 232] width 21 height 21
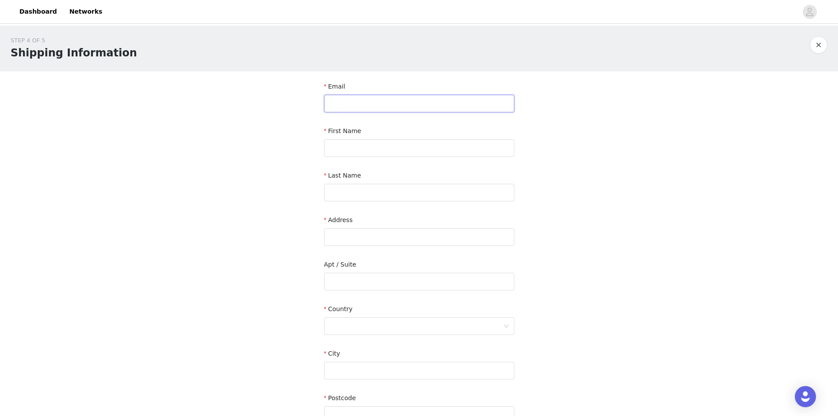
click at [371, 100] on input "text" at bounding box center [419, 104] width 190 height 18
type input "celio.narduzzi@gmail.com"
type input "Celio"
type input "Narduzzi"
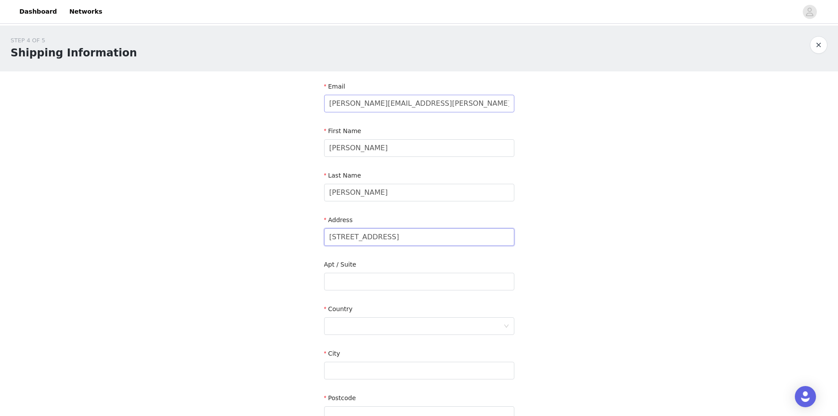
type input "Rue du Musée 18"
click at [507, 330] on div at bounding box center [419, 326] width 190 height 18
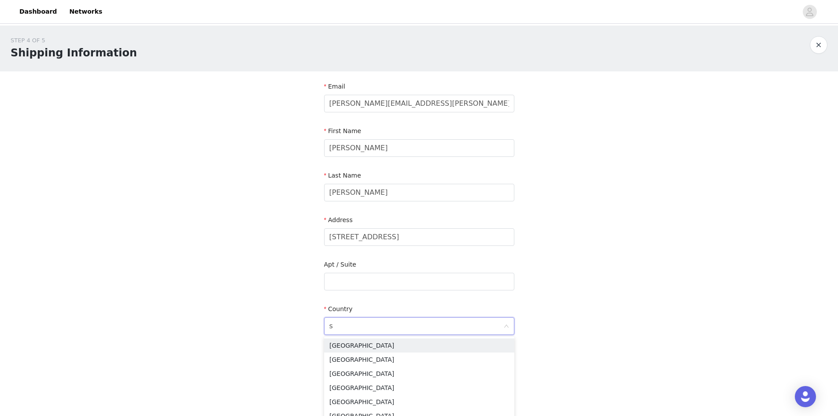
type input "sw"
click at [364, 384] on li "Switzerland" at bounding box center [419, 388] width 190 height 14
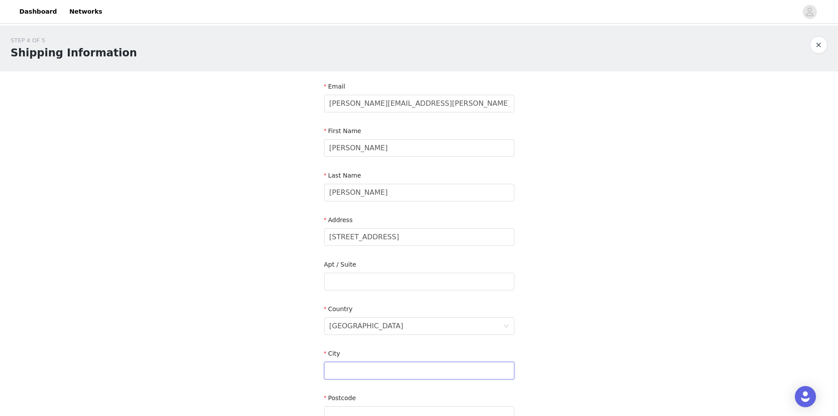
click at [347, 368] on input "text" at bounding box center [419, 371] width 190 height 18
type input "C"
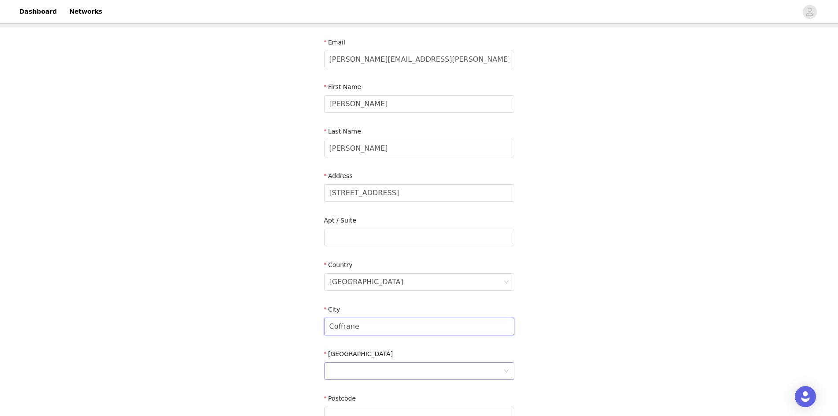
type input "Coffrane"
click at [343, 364] on div at bounding box center [416, 370] width 174 height 17
type input "Neuch"
click at [357, 386] on li "Neuchâtel" at bounding box center [419, 390] width 190 height 14
click at [350, 407] on input "text" at bounding box center [419, 416] width 190 height 18
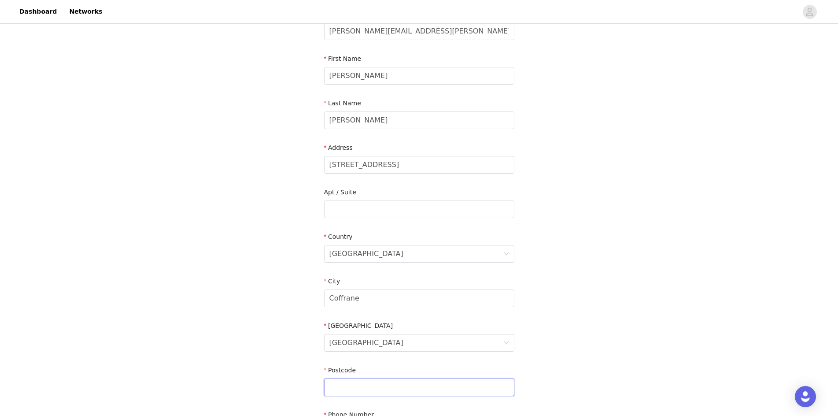
scroll to position [88, 0]
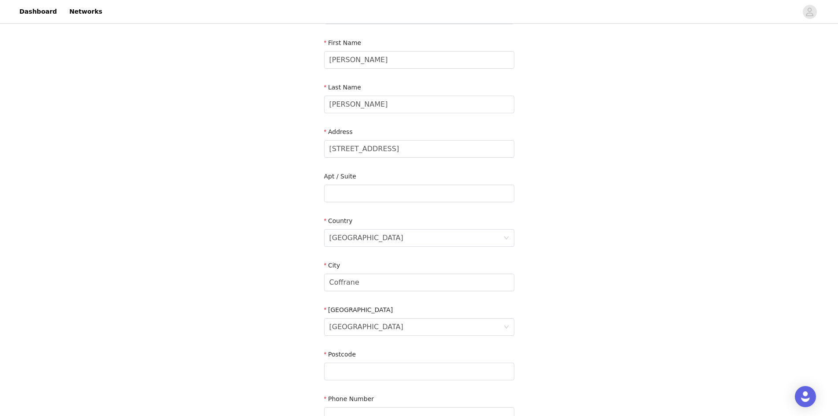
click at [0, 328] on nordpass-autofill-portal at bounding box center [0, 328] width 0 height 0
type input "Rue du Musée 18"
type input "2207"
type input "+41794526268"
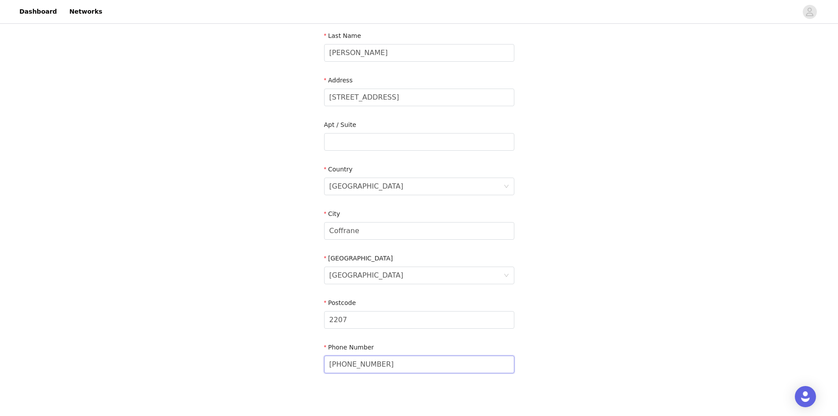
scroll to position [185, 0]
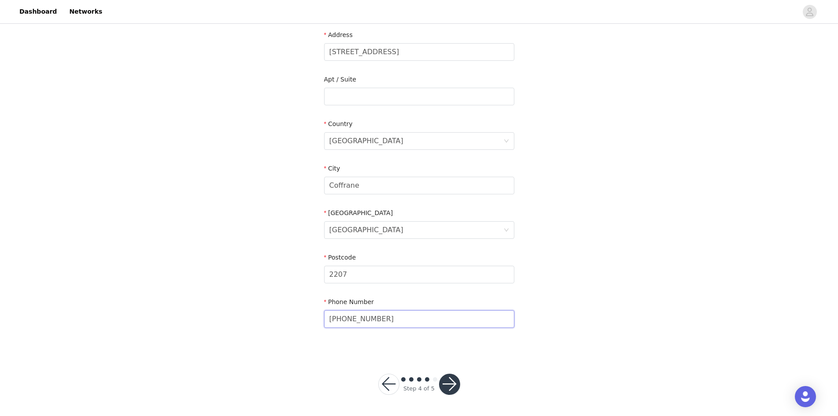
drag, startPoint x: 394, startPoint y: 322, endPoint x: 283, endPoint y: 318, distance: 111.5
click at [282, 318] on div "STEP 4 OF 5 Shipping Information Email celio.narduzzi@gmail.com First Name Celi…" at bounding box center [419, 97] width 838 height 512
click at [448, 388] on button "button" at bounding box center [449, 383] width 21 height 21
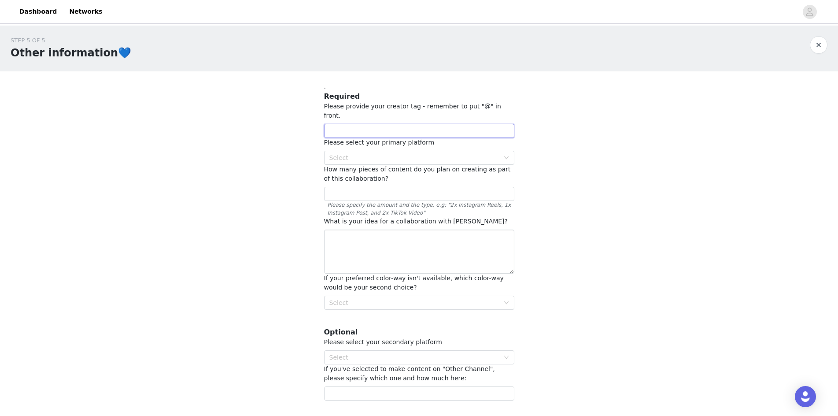
click at [390, 124] on input "text" at bounding box center [419, 131] width 190 height 14
click at [395, 153] on div "Select" at bounding box center [414, 157] width 170 height 9
type input "@clndz"
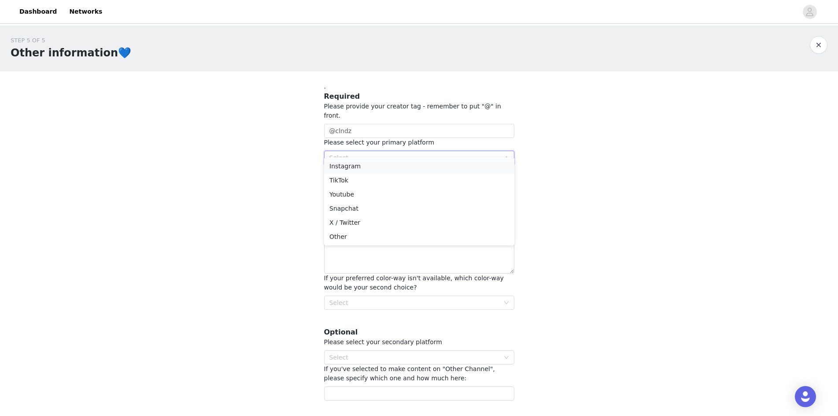
click at [383, 168] on li "Instagram" at bounding box center [419, 166] width 190 height 14
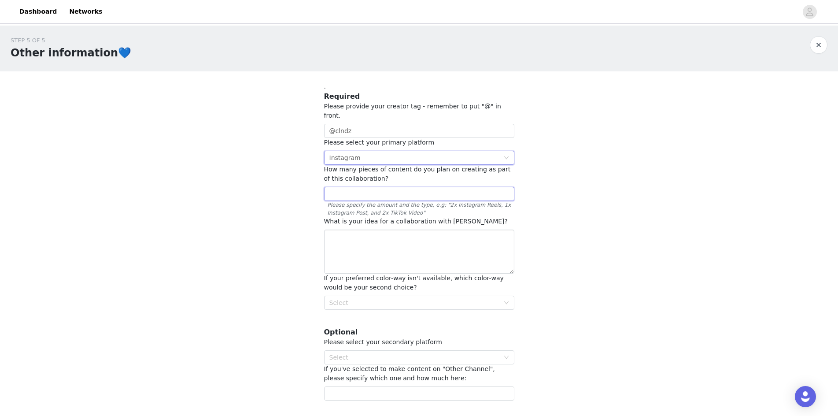
click at [364, 187] on input "text" at bounding box center [419, 194] width 190 height 14
drag, startPoint x: 365, startPoint y: 161, endPoint x: 413, endPoint y: 170, distance: 48.7
click at [413, 170] on div "How many pieces of content do you plan on creating as part of this collaboratio…" at bounding box center [419, 174] width 190 height 18
click at [369, 187] on input "text" at bounding box center [419, 194] width 190 height 14
type input "2"
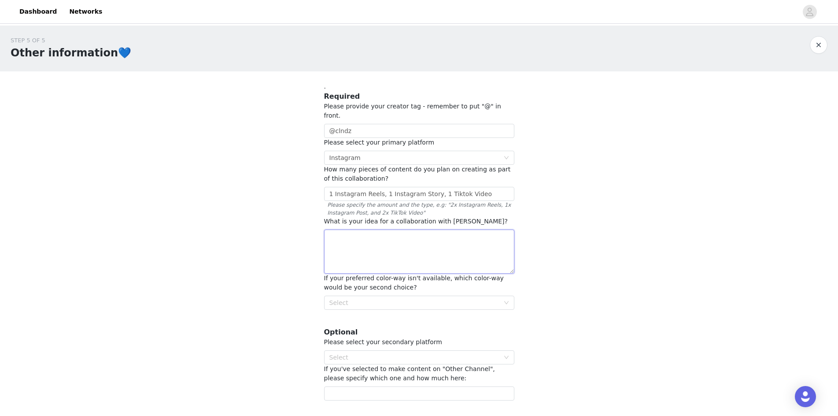
click at [420, 246] on textarea at bounding box center [419, 251] width 190 height 44
click at [355, 298] on div "Select" at bounding box center [414, 302] width 170 height 9
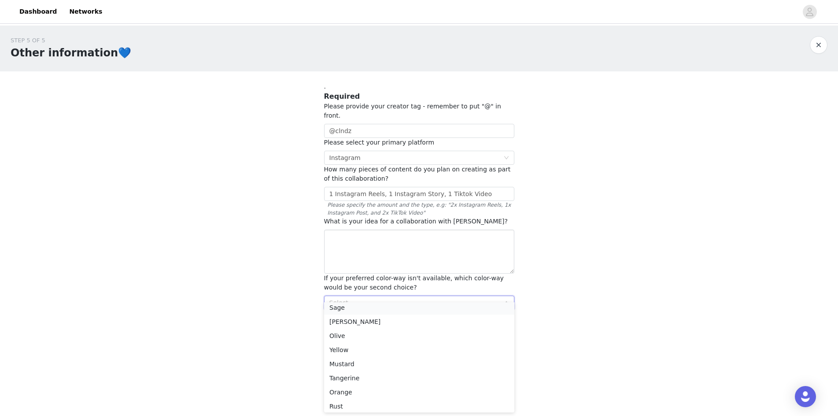
scroll to position [86, 0]
click at [350, 312] on li "Sage" at bounding box center [419, 309] width 190 height 14
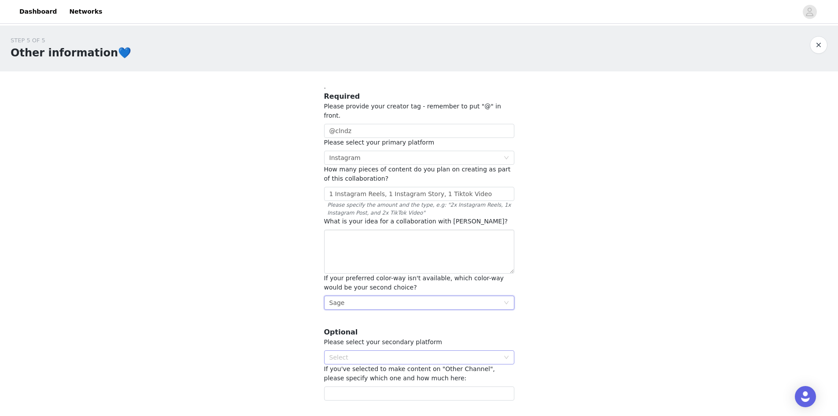
click at [362, 353] on div "Select" at bounding box center [414, 357] width 170 height 9
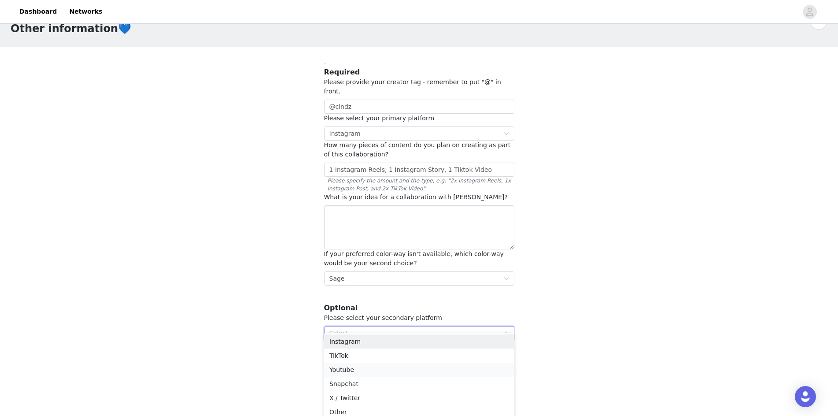
scroll to position [44, 0]
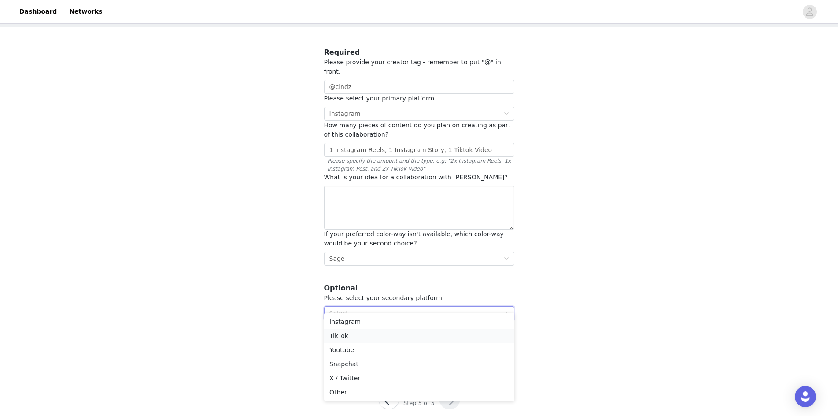
click at [359, 333] on li "TikTok" at bounding box center [419, 336] width 190 height 14
drag, startPoint x: 479, startPoint y: 141, endPoint x: 432, endPoint y: 144, distance: 47.2
click at [432, 144] on input "1 Instagram Reels, 1 Instagram Story, 1 Tiktok Video" at bounding box center [419, 150] width 190 height 14
type input "1 Instagram Reels, 1 Instagram Story,"
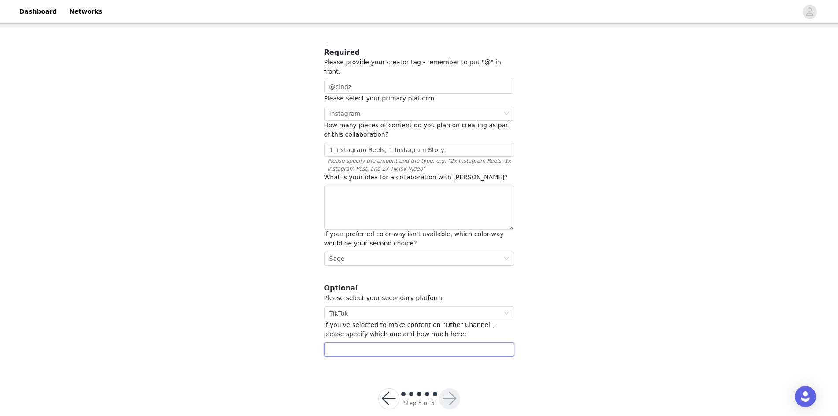
click at [359, 342] on input "text" at bounding box center [419, 349] width 190 height 14
paste input "1 Tiktok Video"
type input "1 Tiktok Video"
drag, startPoint x: 338, startPoint y: 325, endPoint x: 432, endPoint y: 316, distance: 94.2
click at [432, 321] on span "If you've selected to make content on "Other Channel", please specify which one…" at bounding box center [409, 329] width 171 height 16
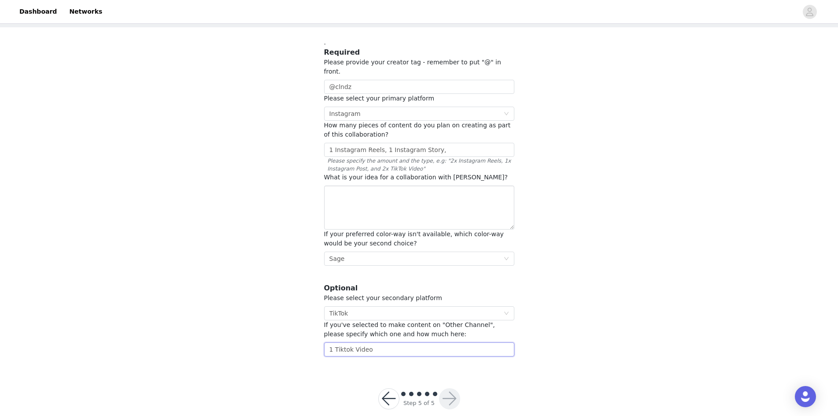
click at [407, 342] on input "1 Tiktok Video" at bounding box center [419, 349] width 190 height 14
click at [359, 189] on textarea at bounding box center [419, 207] width 190 height 44
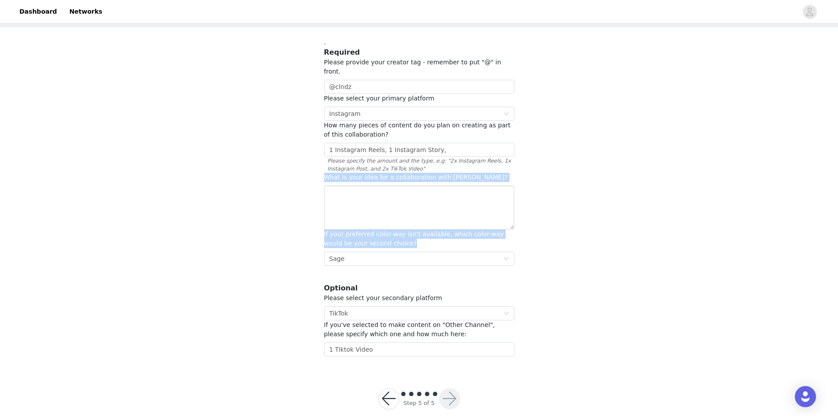
drag, startPoint x: 323, startPoint y: 166, endPoint x: 401, endPoint y: 236, distance: 104.5
click at [401, 236] on section ". Required Please provide your creator tag - remember to put "@" in front. @cln…" at bounding box center [419, 197] width 211 height 340
copy section "What is your idea for a collaboration with OMHU? If your preferred color-way is…"
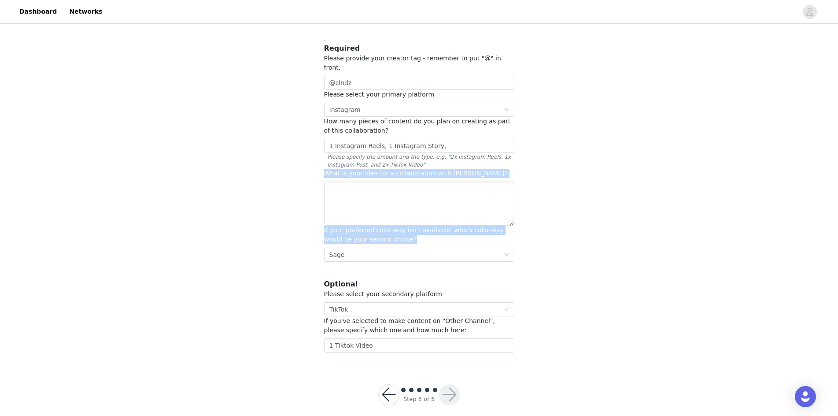
scroll to position [49, 0]
click at [397, 301] on div "Select TikTok" at bounding box center [416, 307] width 174 height 13
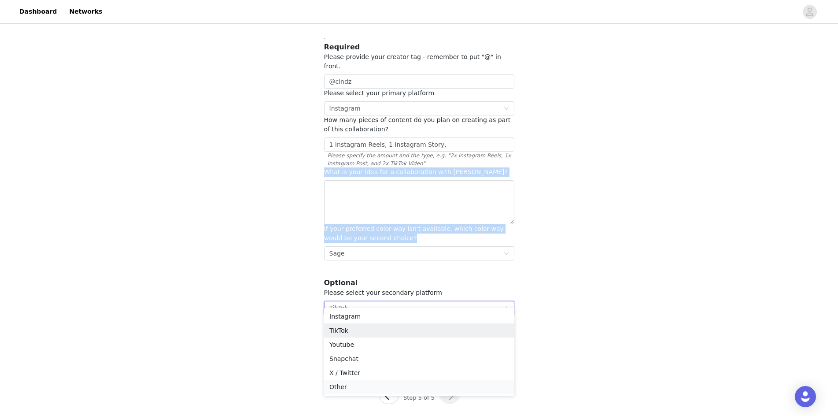
click at [387, 383] on li "Other" at bounding box center [419, 387] width 190 height 14
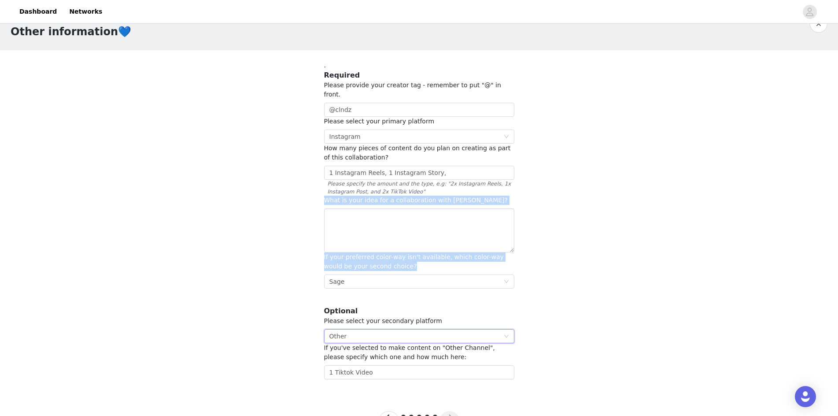
scroll to position [5, 0]
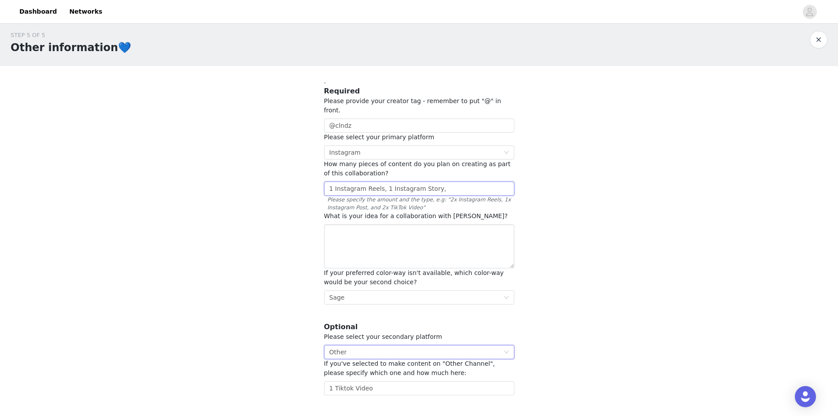
click at [441, 181] on input "1 Instagram Reels, 1 Instagram Story," at bounding box center [419, 188] width 190 height 14
click at [384, 118] on input "@clndz" at bounding box center [419, 125] width 190 height 14
click at [444, 181] on input "1 Instagram Reels, 1 Instagram Story," at bounding box center [419, 188] width 190 height 14
type input "1 Instagram Reels, 1 Instagram Story, 1 TikTok Video"
drag, startPoint x: 362, startPoint y: 373, endPoint x: 367, endPoint y: 375, distance: 5.0
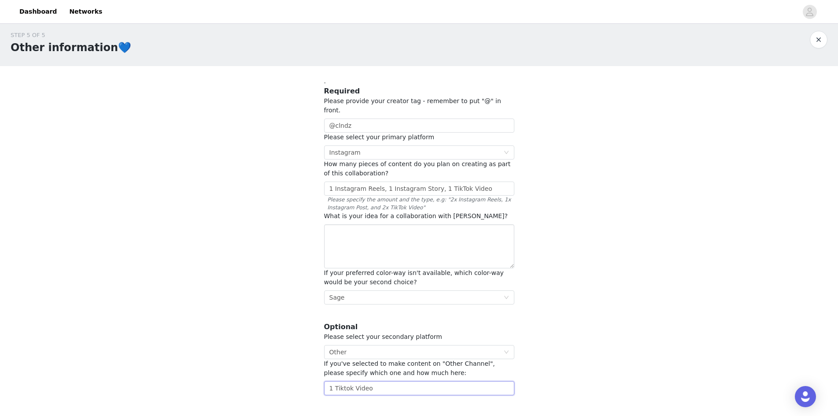
click at [362, 381] on input "1 Tiktok Video" at bounding box center [419, 388] width 190 height 14
click at [336, 381] on input "1 Tiktok Video" at bounding box center [419, 388] width 190 height 14
click at [337, 381] on input "1 twitch live :" at bounding box center [419, 388] width 190 height 14
type input "1 Twitch live :"
drag, startPoint x: 320, startPoint y: 207, endPoint x: 477, endPoint y: 214, distance: 157.4
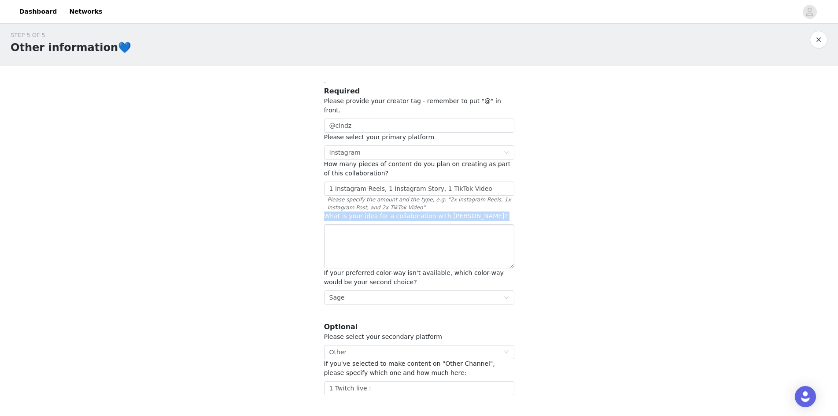
click at [477, 214] on section ". Required Please provide your creator tag - remember to put "@" in front. @cln…" at bounding box center [419, 236] width 211 height 340
copy div "What is your idea for a collaboration with OMHU?"
click at [381, 237] on textarea at bounding box center [419, 246] width 190 height 44
paste textarea "I’d love to collab by showing off your sofa in fun Reels/TikToks at home and ev…"
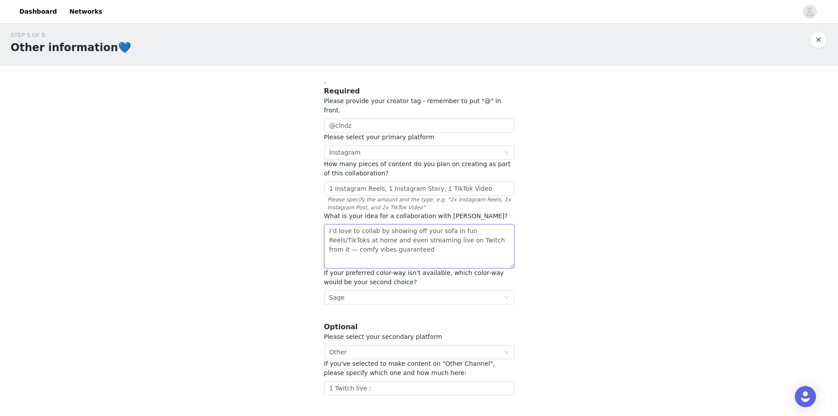
click at [469, 228] on textarea "I’d love to collab by showing off your sofa in fun Reels/TikToks at home and ev…" at bounding box center [419, 246] width 190 height 44
click at [435, 246] on textarea "I’d love to collab by showing off your sofa in fun Reels/TikToks at home and ev…" at bounding box center [419, 246] width 190 height 44
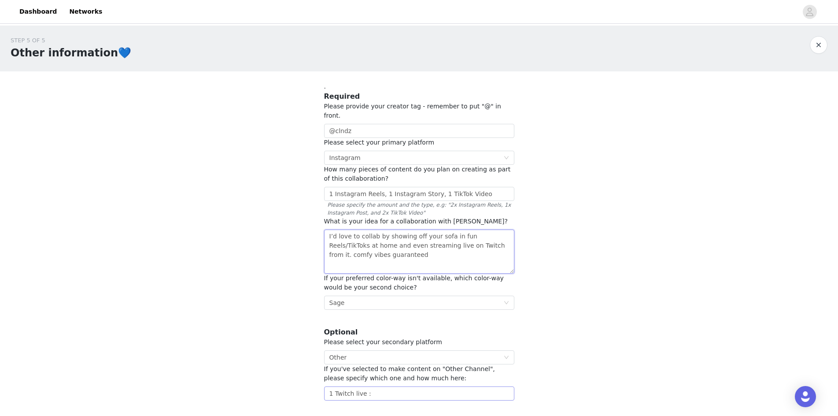
scroll to position [49, 0]
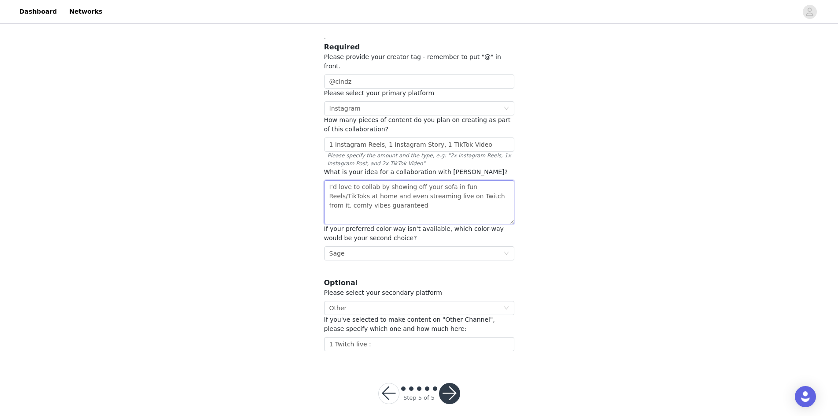
type textarea "I’d love to collab by showing off your sofa in fun Reels/TikToks at home and ev…"
click at [447, 383] on button "button" at bounding box center [449, 393] width 21 height 21
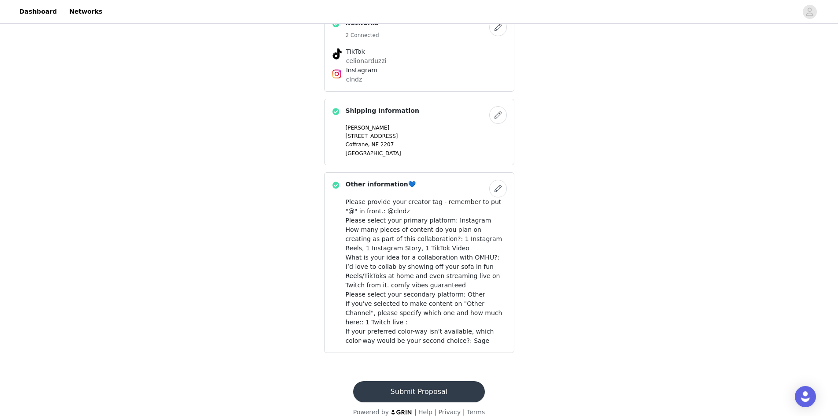
scroll to position [347, 0]
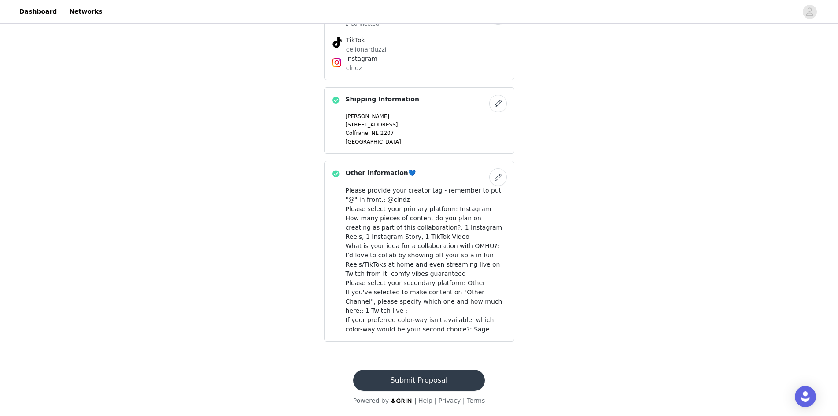
click at [430, 385] on button "Submit Proposal" at bounding box center [419, 380] width 132 height 21
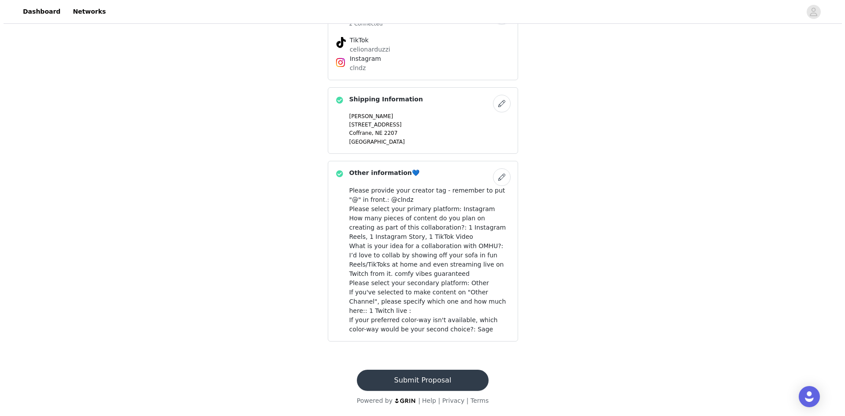
scroll to position [0, 0]
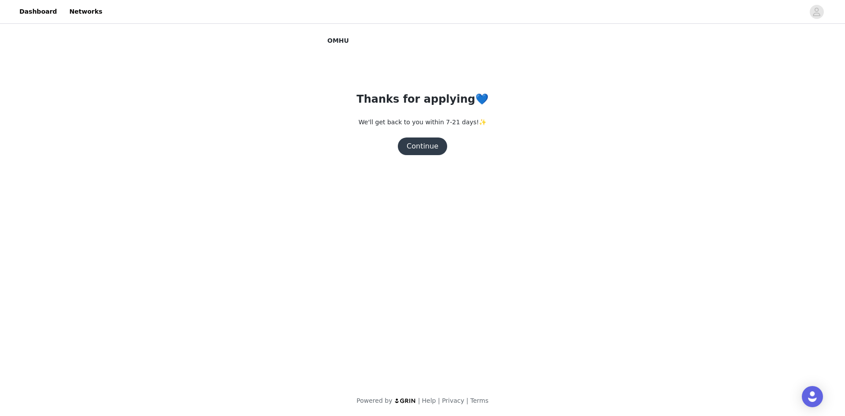
click at [421, 145] on button "Continue" at bounding box center [422, 146] width 49 height 18
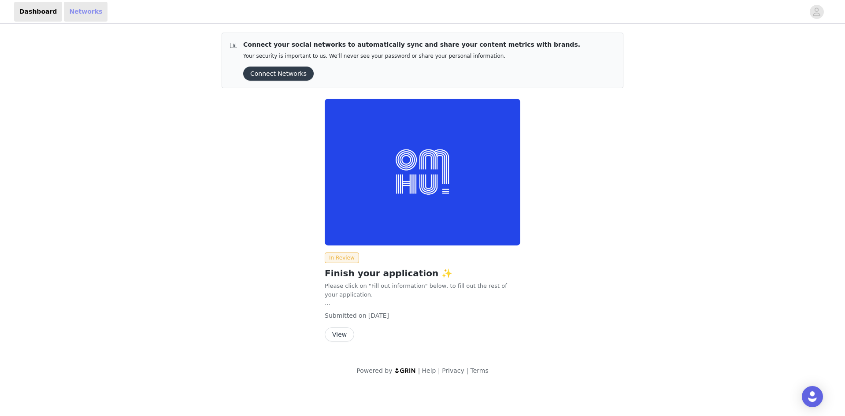
click at [84, 10] on link "Networks" at bounding box center [86, 12] width 44 height 20
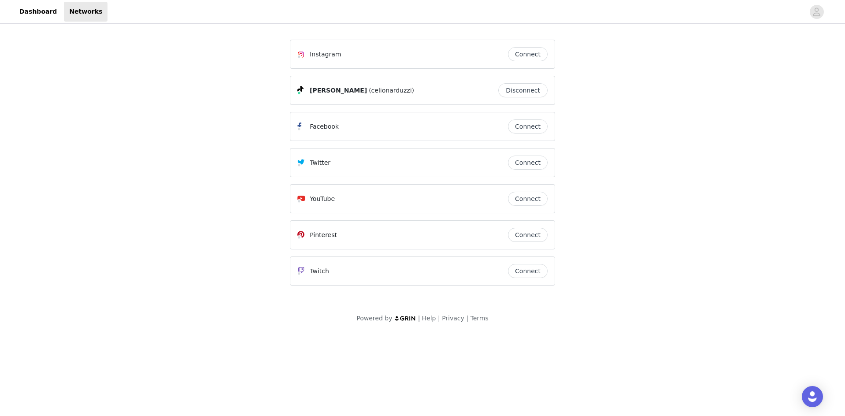
click at [532, 267] on button "Connect" at bounding box center [528, 271] width 40 height 14
click at [519, 54] on button "Connect" at bounding box center [528, 54] width 40 height 14
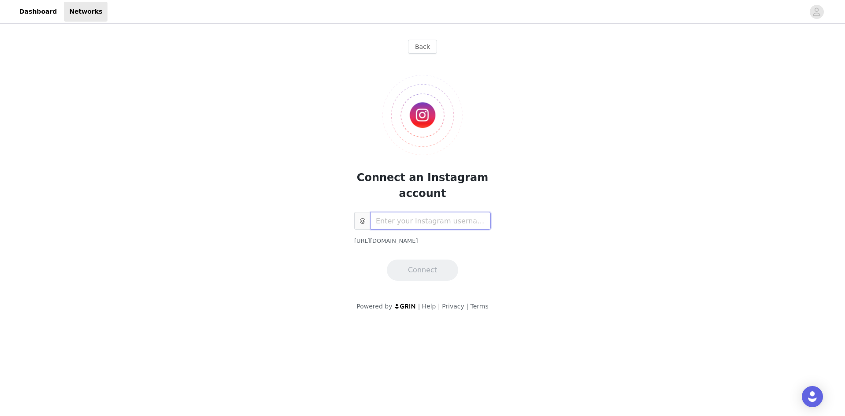
click at [417, 226] on input "text" at bounding box center [430, 221] width 120 height 18
type input "clndz"
click at [436, 270] on button "Connect" at bounding box center [422, 269] width 71 height 21
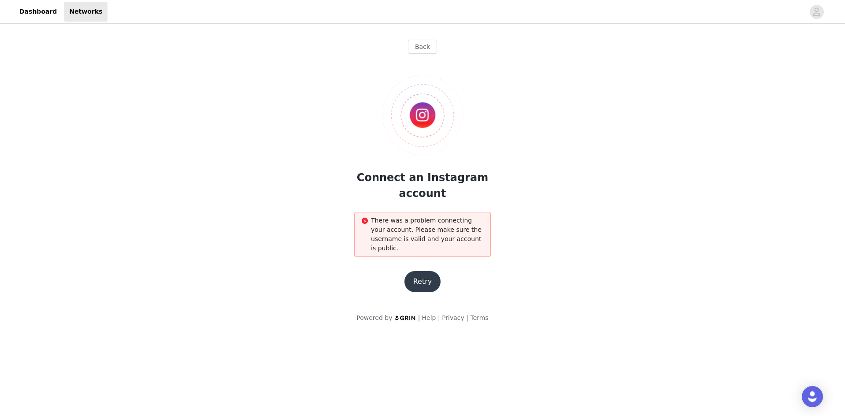
click at [427, 271] on button "Retry" at bounding box center [422, 281] width 37 height 21
